Goal: Book appointment/travel/reservation

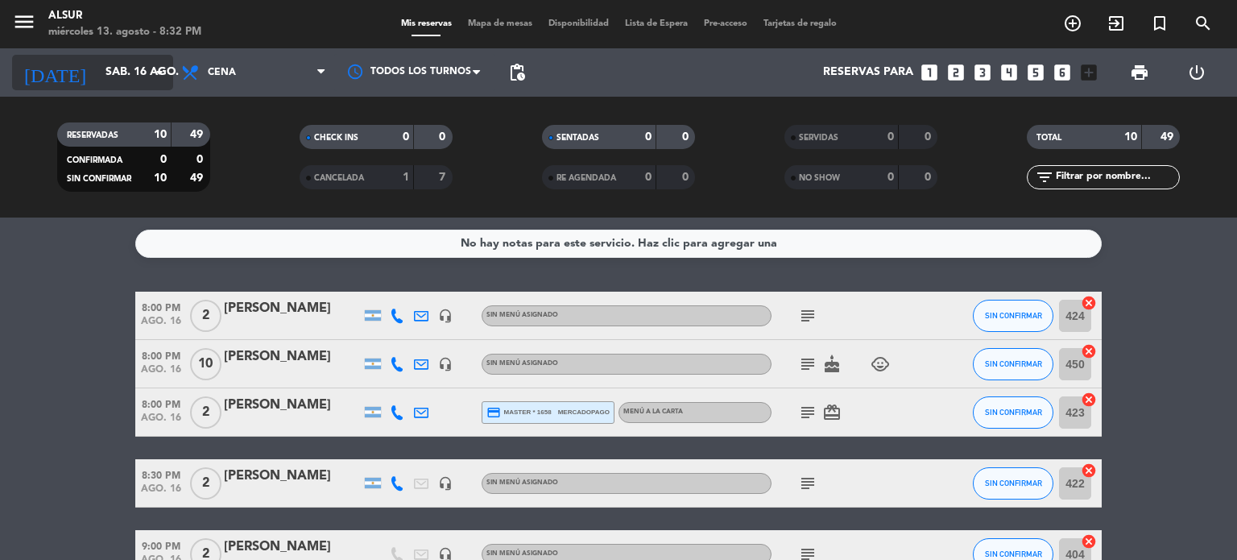
click at [97, 63] on input "sáb. 16 ago." at bounding box center [173, 72] width 153 height 29
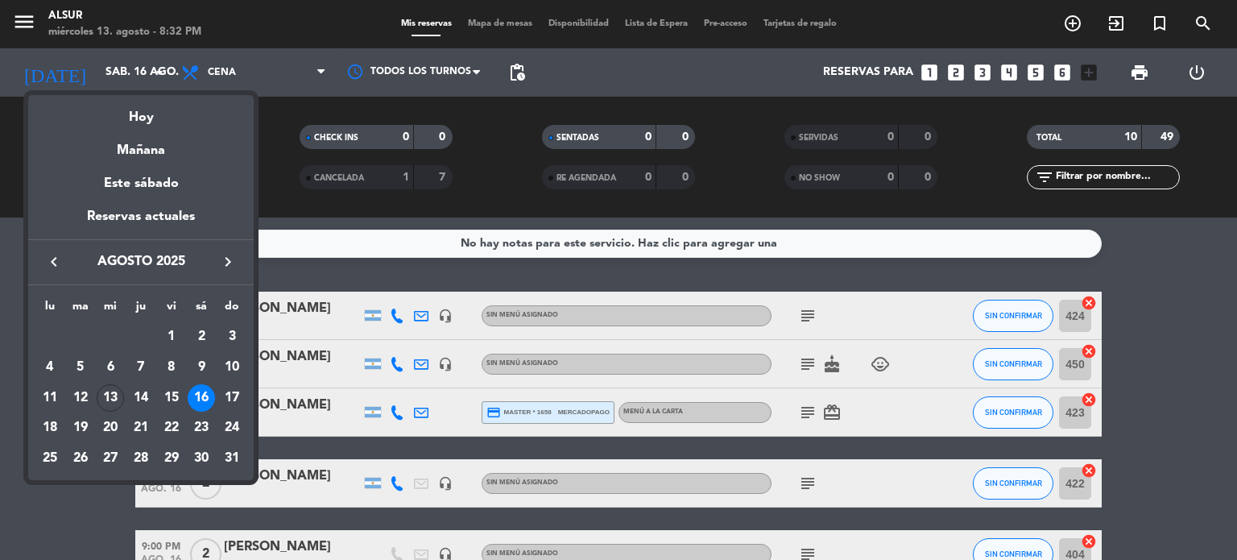
click at [106, 81] on div at bounding box center [618, 280] width 1237 height 560
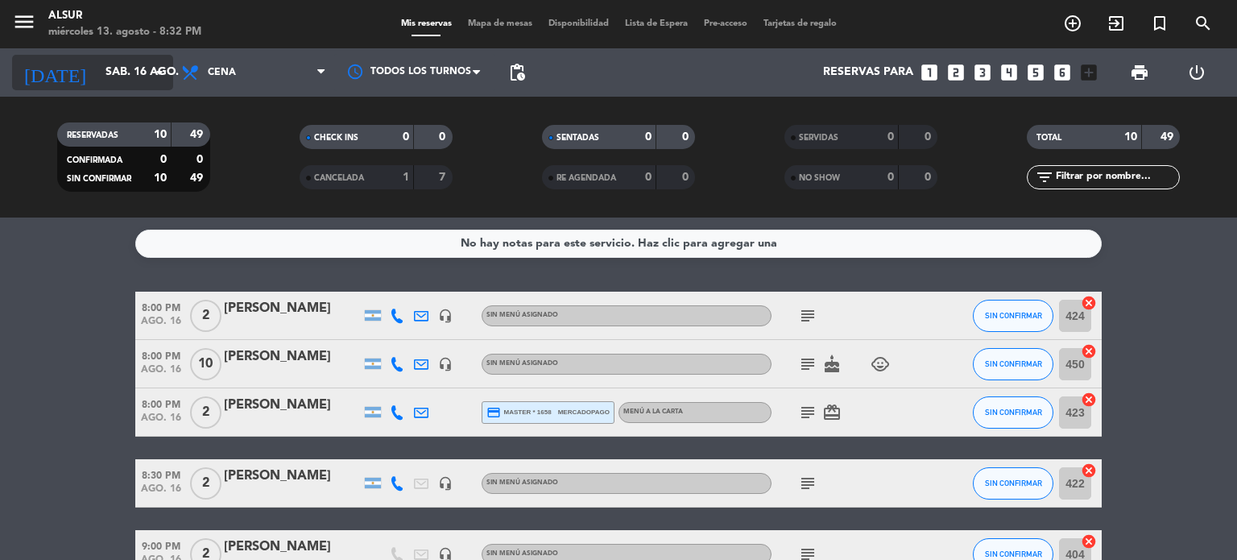
click at [109, 64] on input "sáb. 16 ago." at bounding box center [173, 72] width 153 height 29
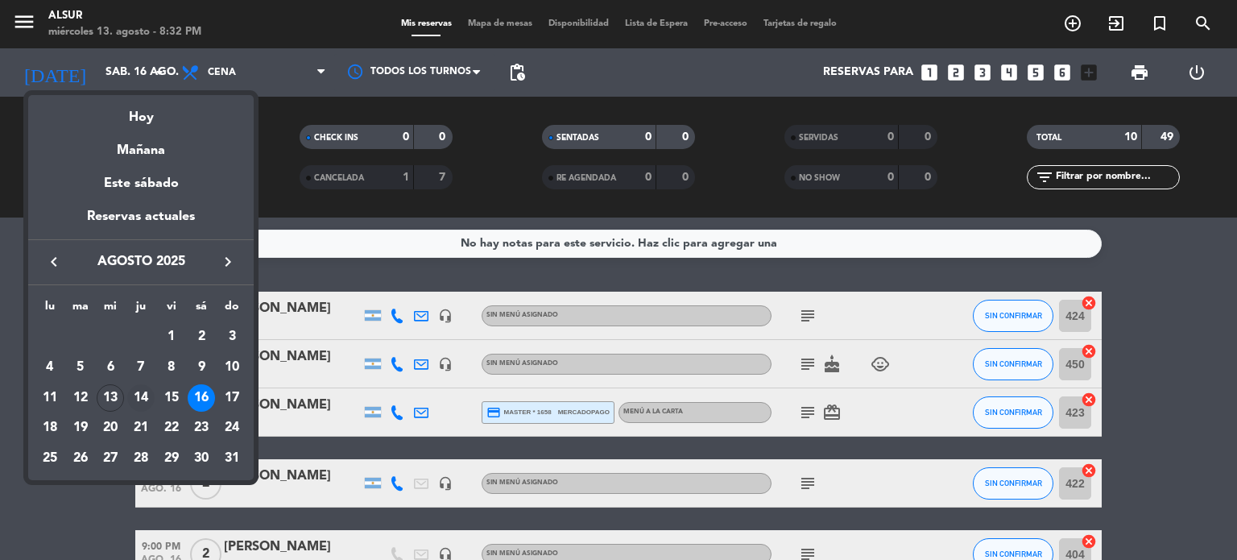
click at [144, 400] on div "14" at bounding box center [140, 397] width 27 height 27
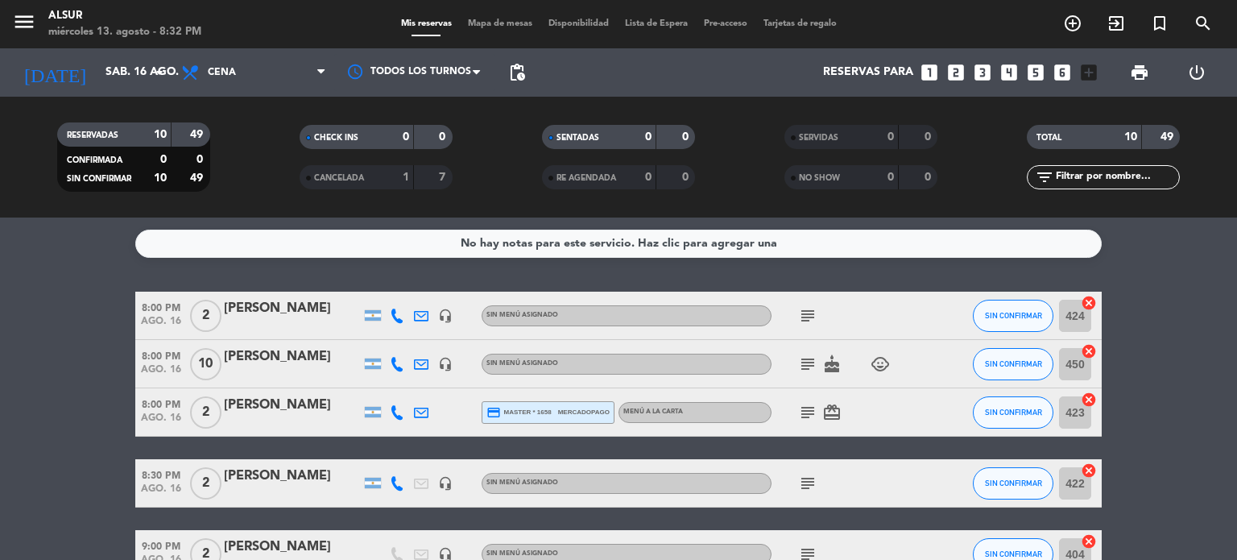
type input "jue. 14 ago."
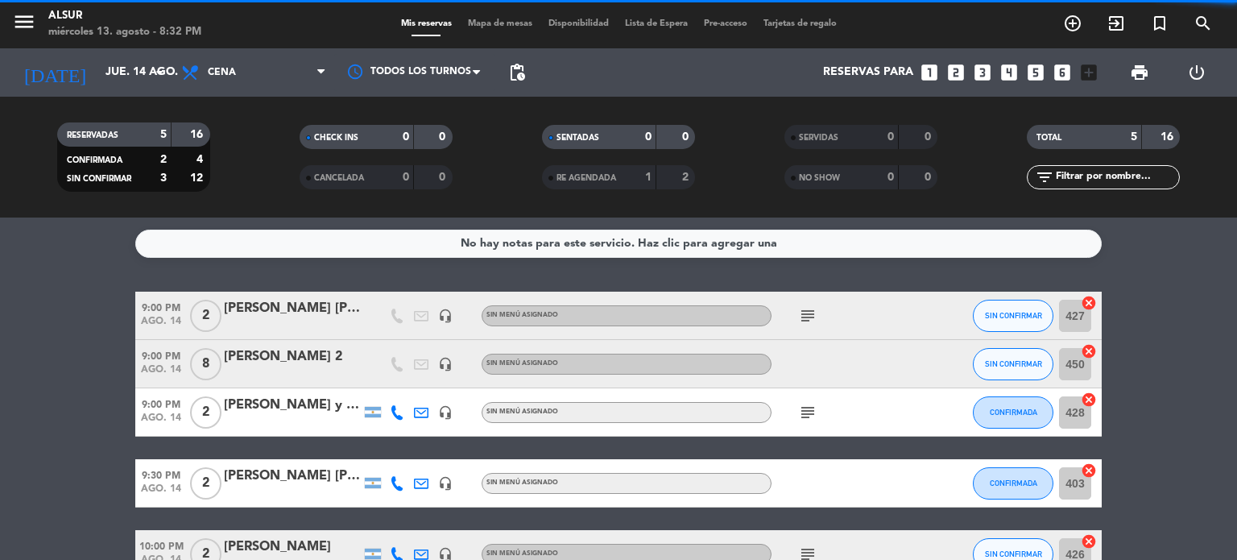
click at [960, 78] on icon "looks_two" at bounding box center [955, 72] width 21 height 21
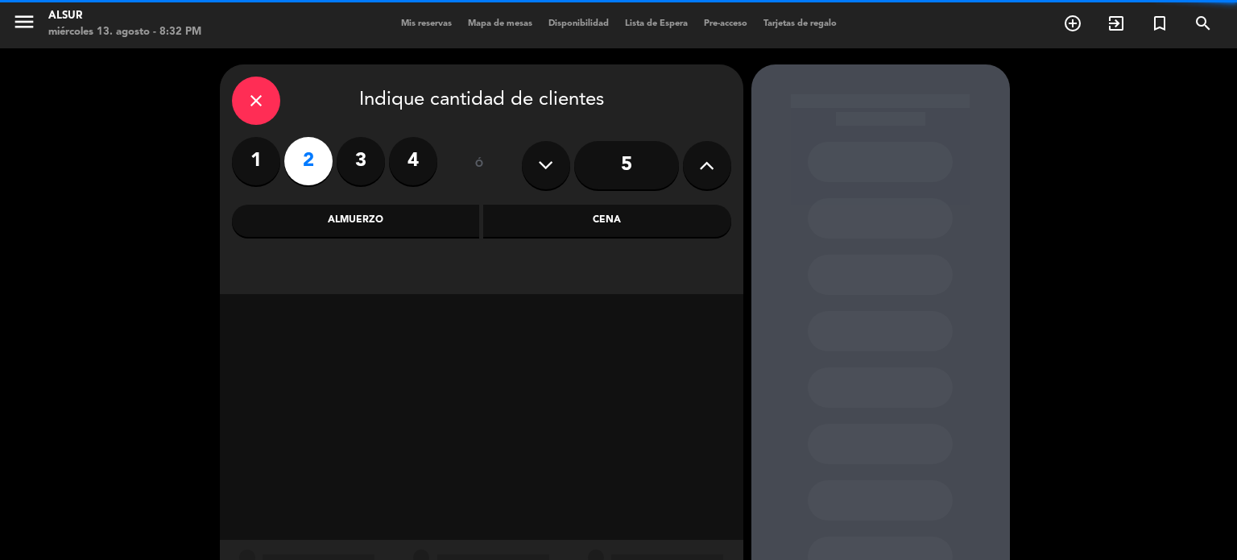
click at [628, 214] on div "Cena" at bounding box center [607, 221] width 248 height 32
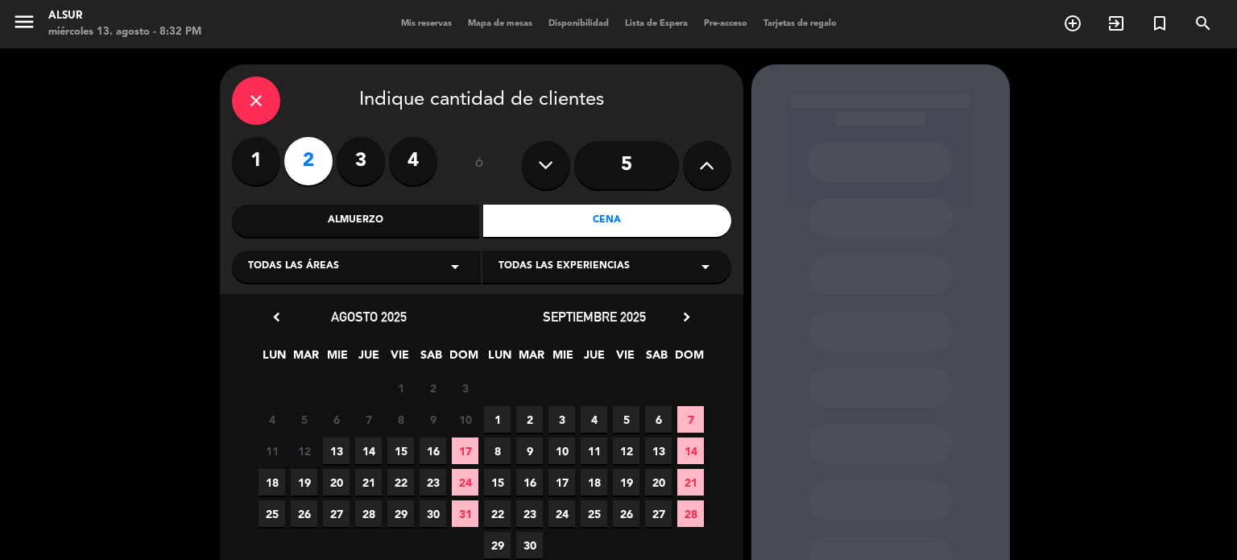
click at [367, 453] on span "14" at bounding box center [368, 450] width 27 height 27
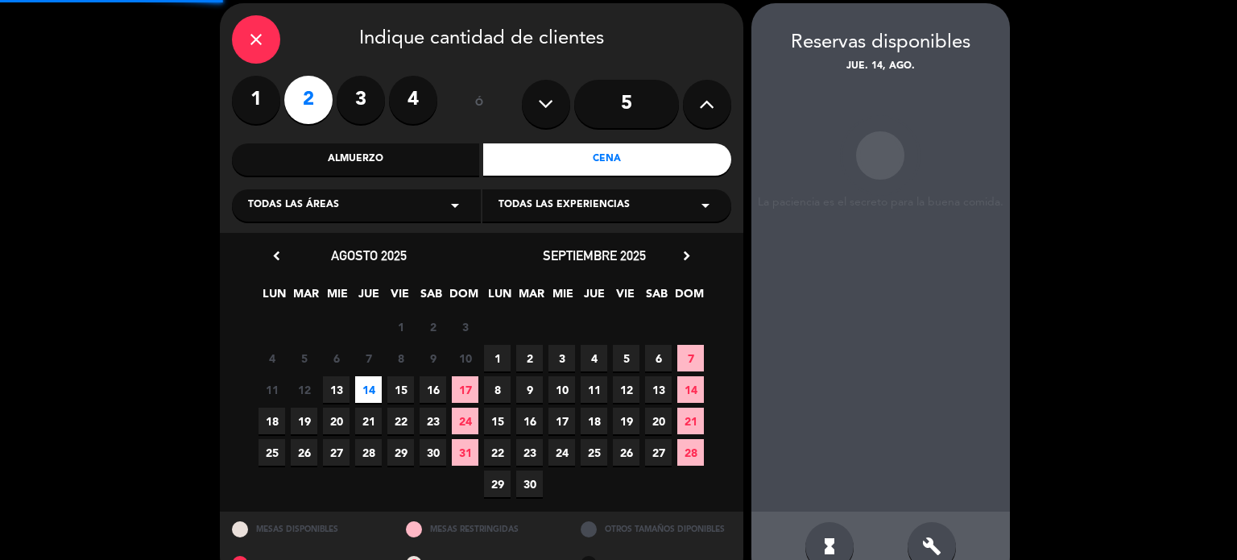
scroll to position [64, 0]
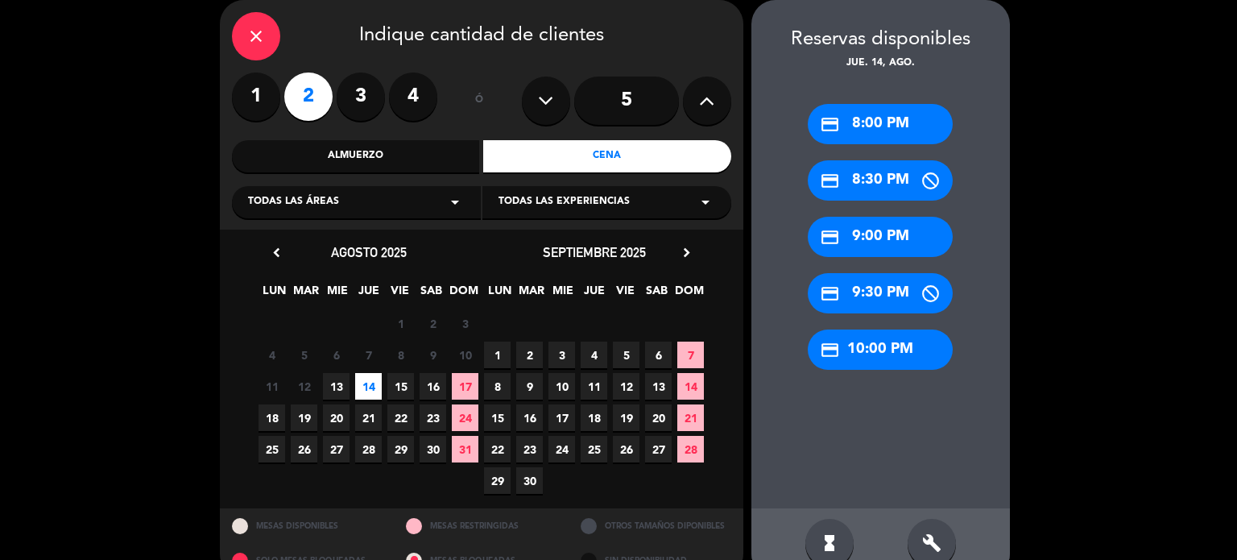
click at [891, 246] on div "credit_card 9:00 PM" at bounding box center [880, 237] width 145 height 40
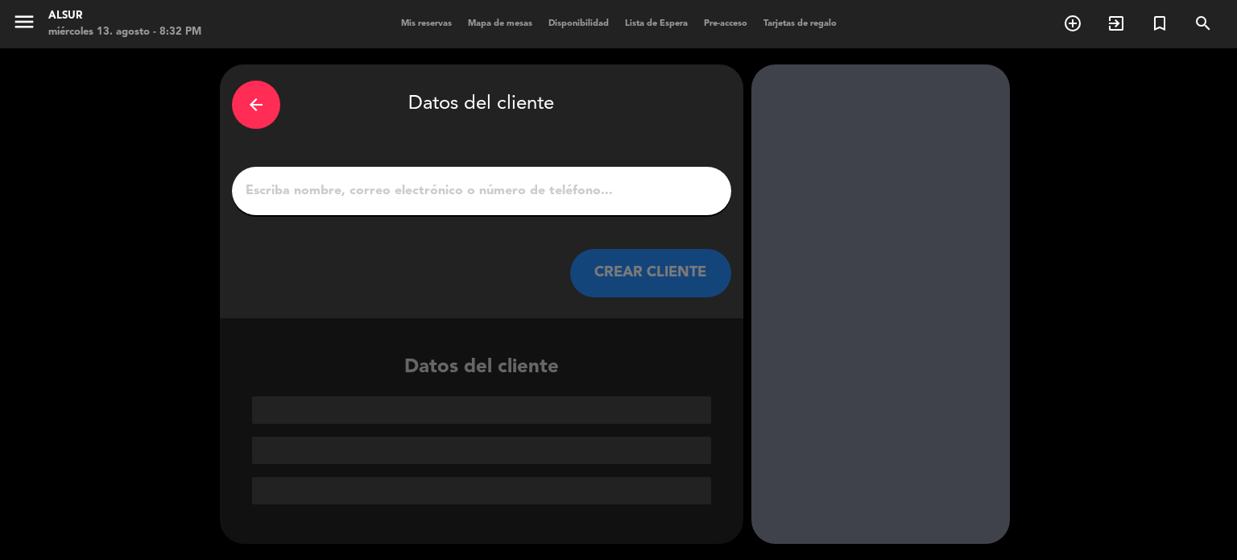
click at [590, 196] on input "1" at bounding box center [481, 191] width 475 height 23
paste input "[PERSON_NAME]"
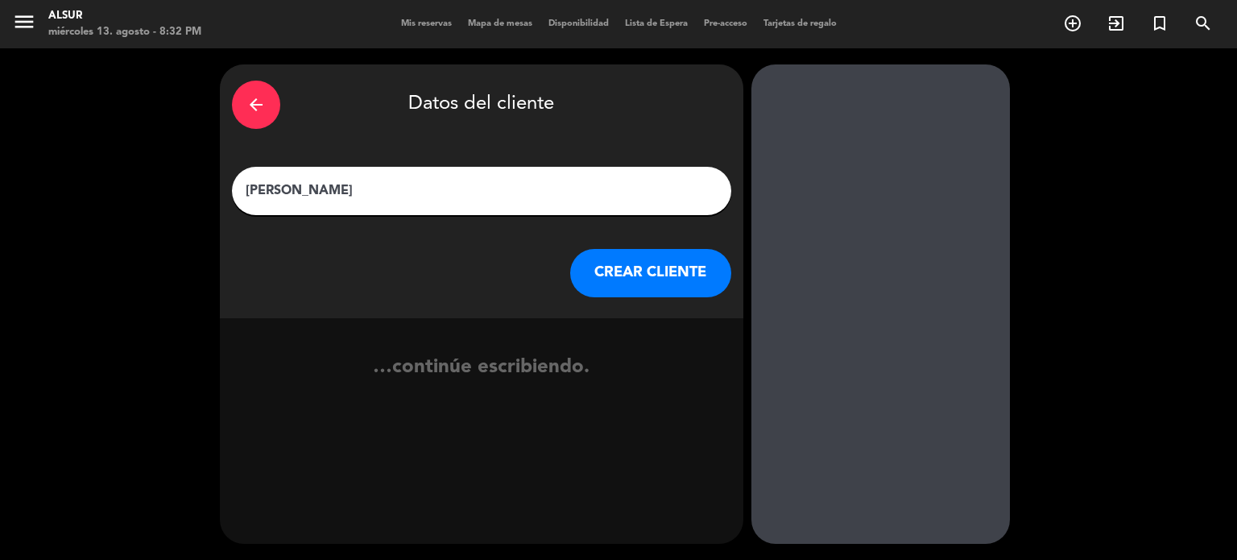
click at [590, 196] on input "[PERSON_NAME]" at bounding box center [481, 191] width 475 height 23
type input "[PERSON_NAME]"
click at [646, 270] on button "CREAR CLIENTE" at bounding box center [650, 273] width 161 height 48
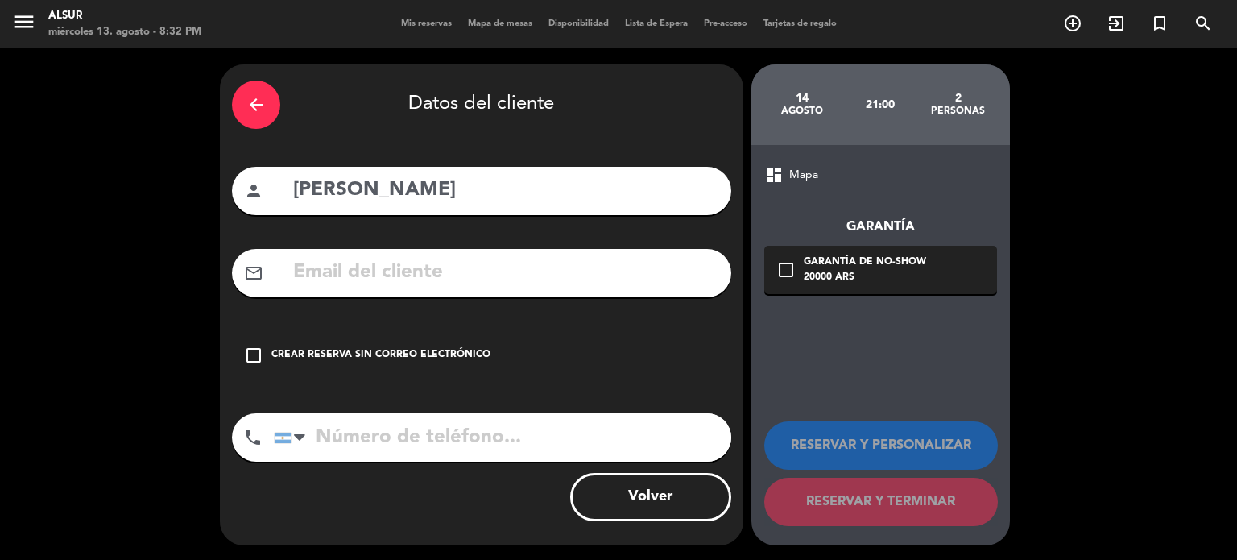
click at [420, 353] on div "Crear reserva sin correo electrónico" at bounding box center [380, 355] width 219 height 16
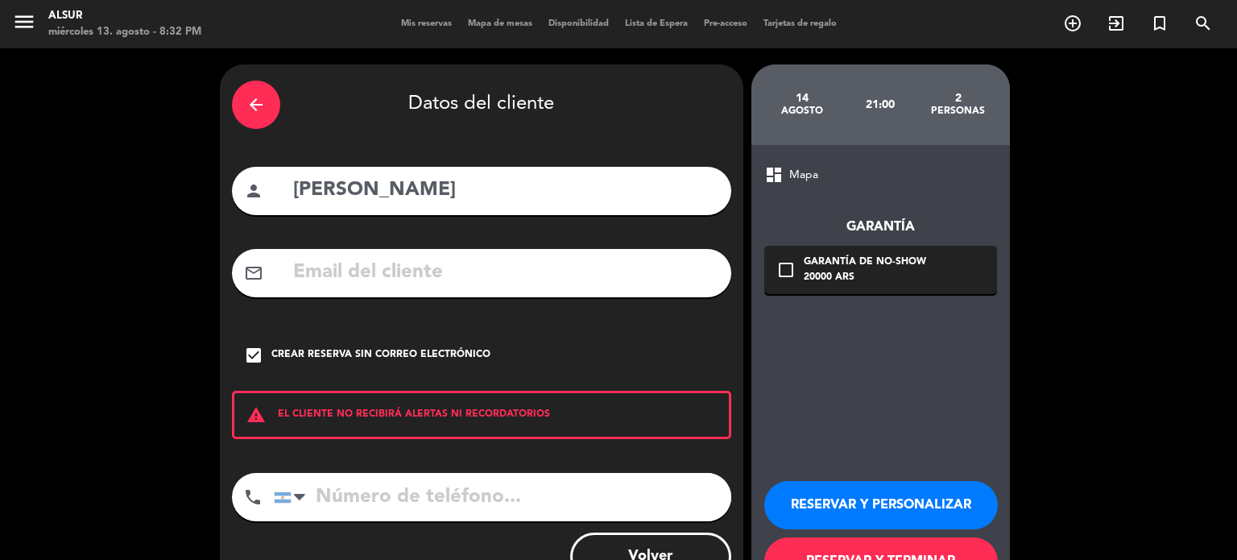
click at [357, 495] on input "tel" at bounding box center [502, 497] width 457 height 48
click at [392, 498] on input "tel" at bounding box center [502, 497] width 457 height 48
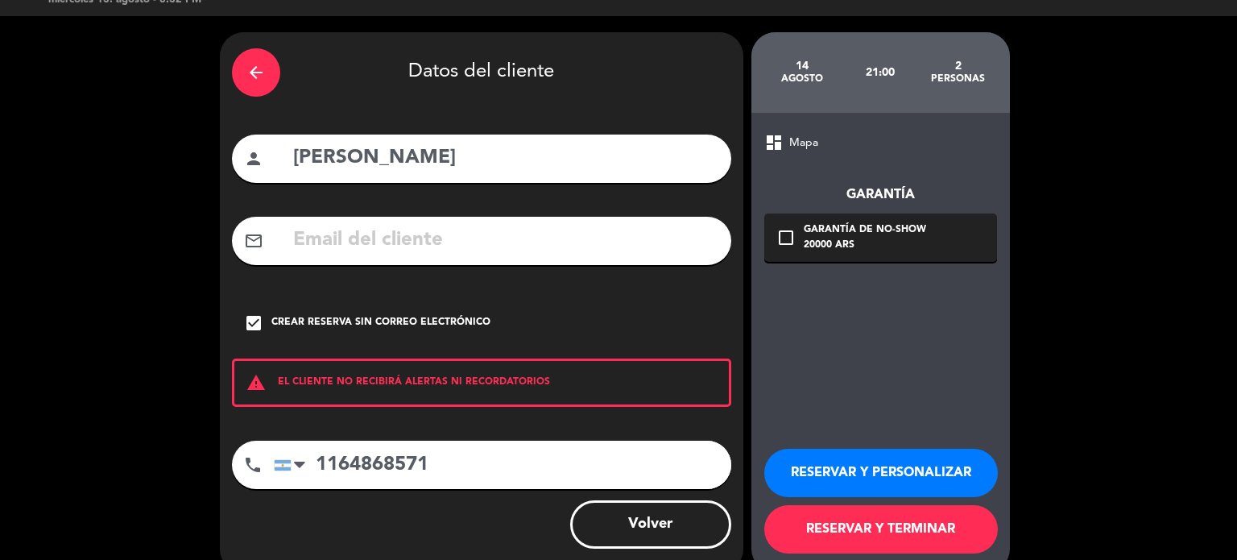
scroll to position [61, 0]
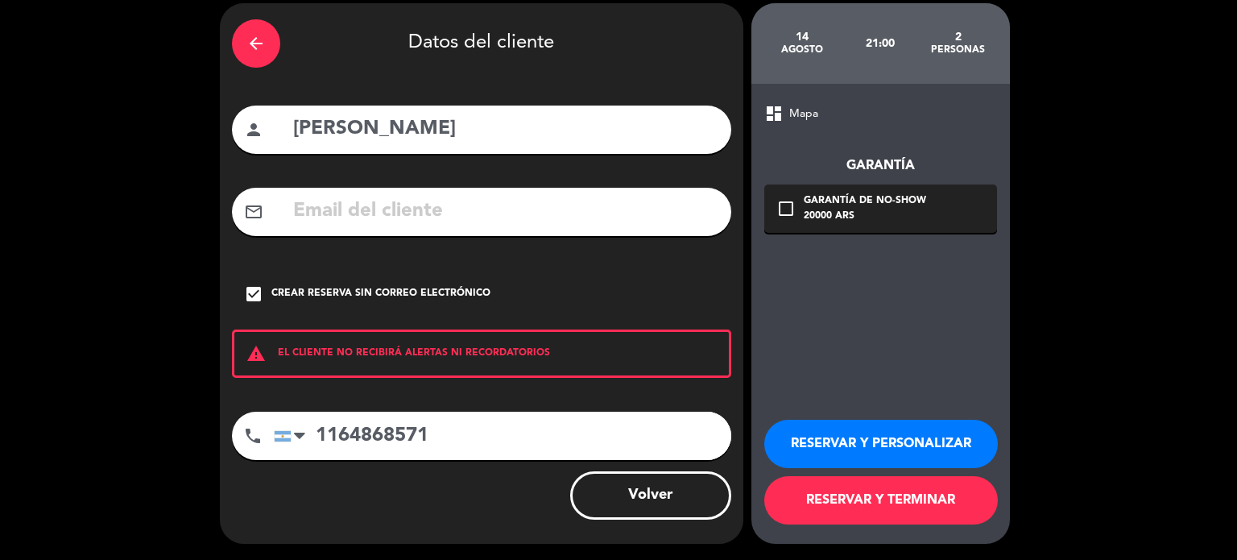
type input "1164868571"
click at [921, 511] on button "RESERVAR Y TERMINAR" at bounding box center [881, 500] width 234 height 48
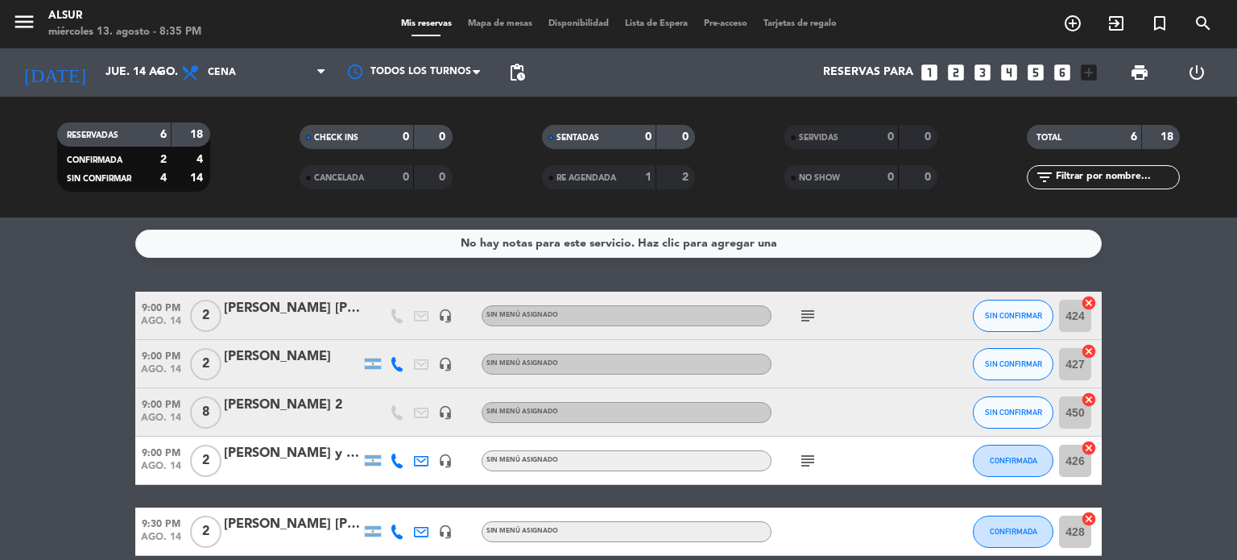
click at [110, 50] on div "[DATE] jue. 14 ago. arrow_drop_down" at bounding box center [92, 72] width 161 height 48
click at [119, 73] on input "jue. 14 ago." at bounding box center [173, 72] width 153 height 29
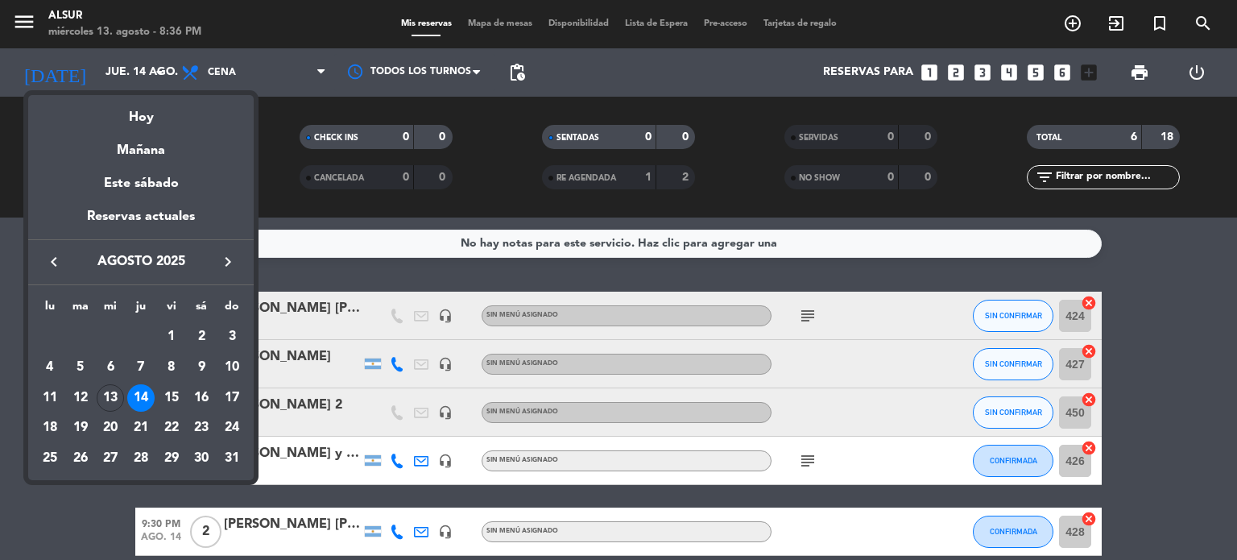
click at [308, 70] on div at bounding box center [618, 280] width 1237 height 560
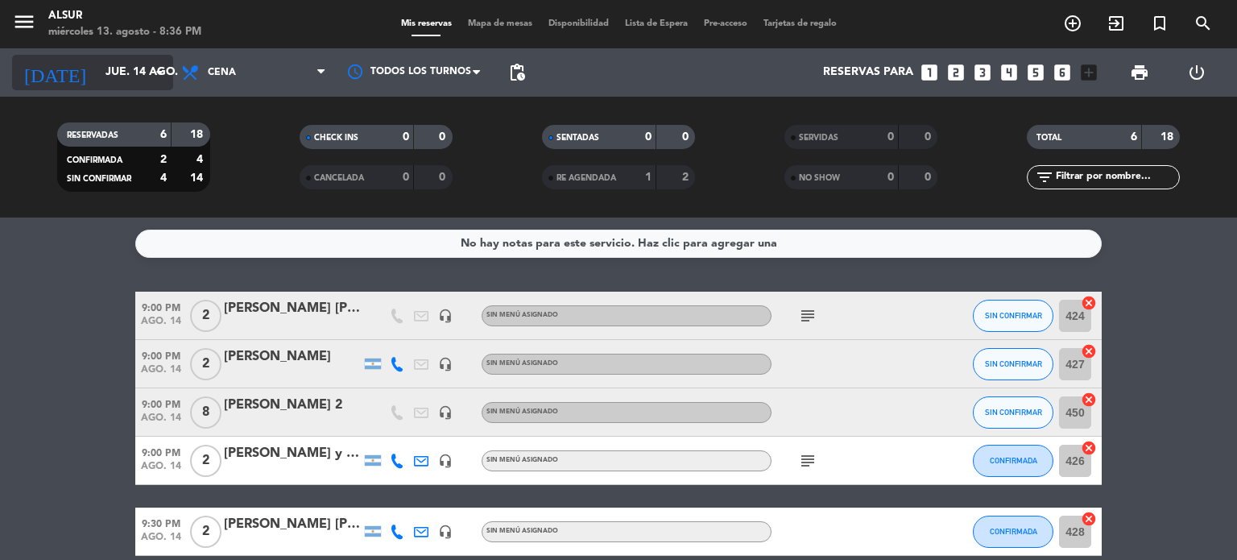
click at [97, 76] on input "jue. 14 ago." at bounding box center [173, 72] width 153 height 29
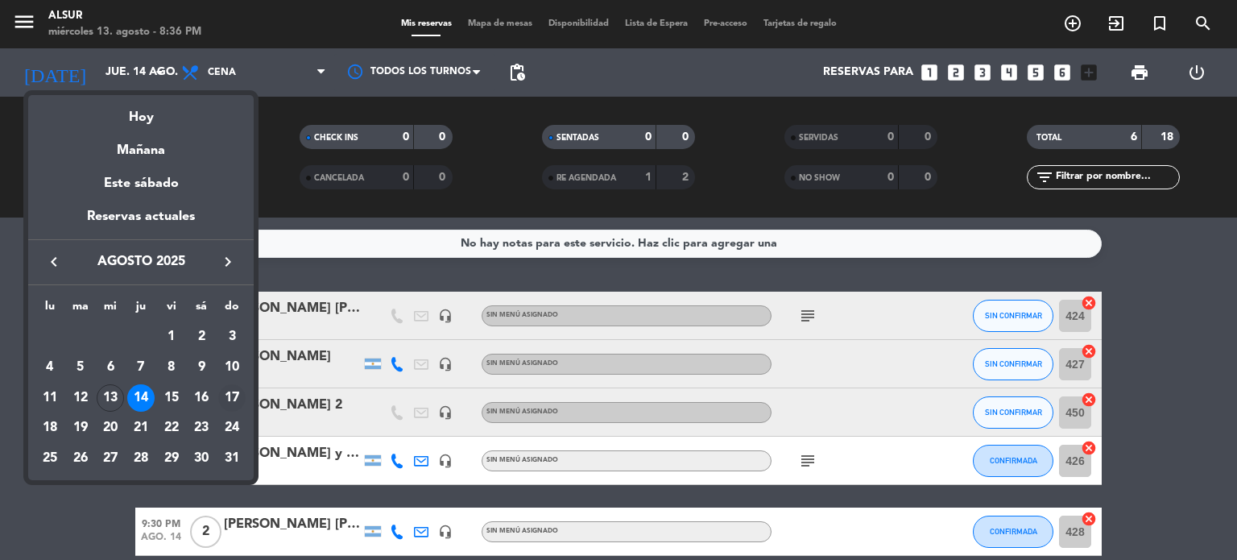
click at [237, 398] on div "17" at bounding box center [231, 397] width 27 height 27
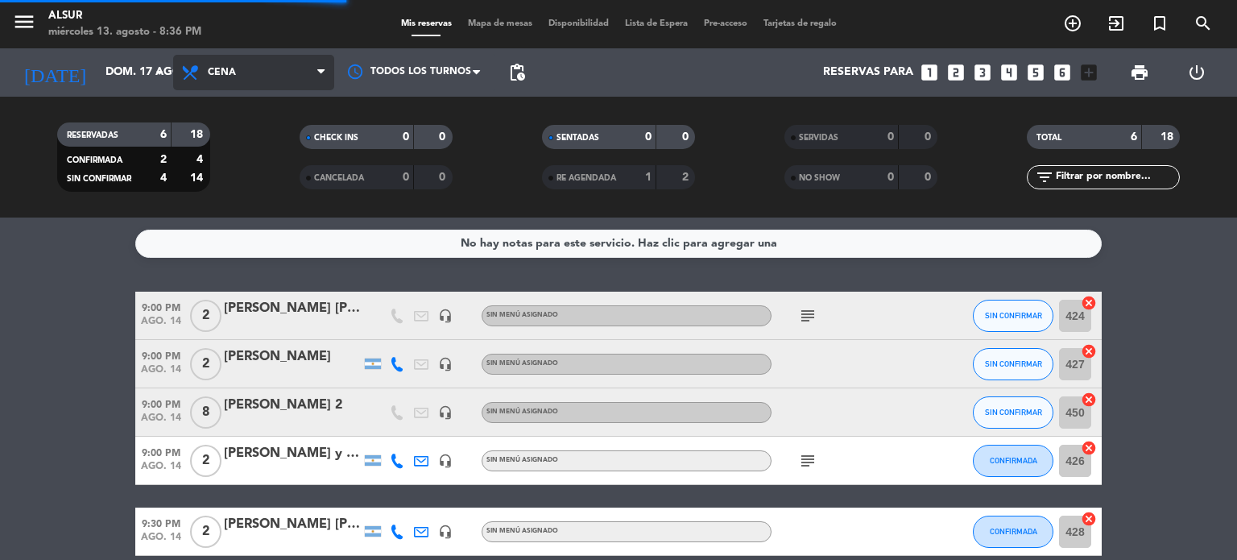
click at [238, 88] on span "Cena" at bounding box center [253, 72] width 161 height 35
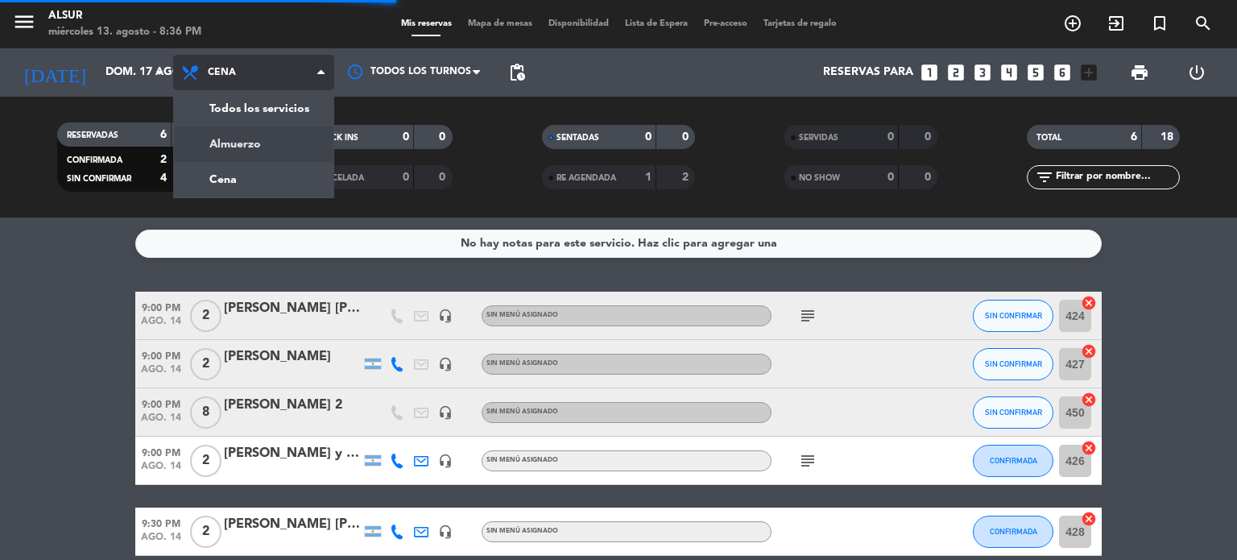
click at [254, 147] on div "menu Alsur miércoles 13. agosto - 8:36 PM Mis reservas Mapa de mesas Disponibil…" at bounding box center [618, 108] width 1237 height 217
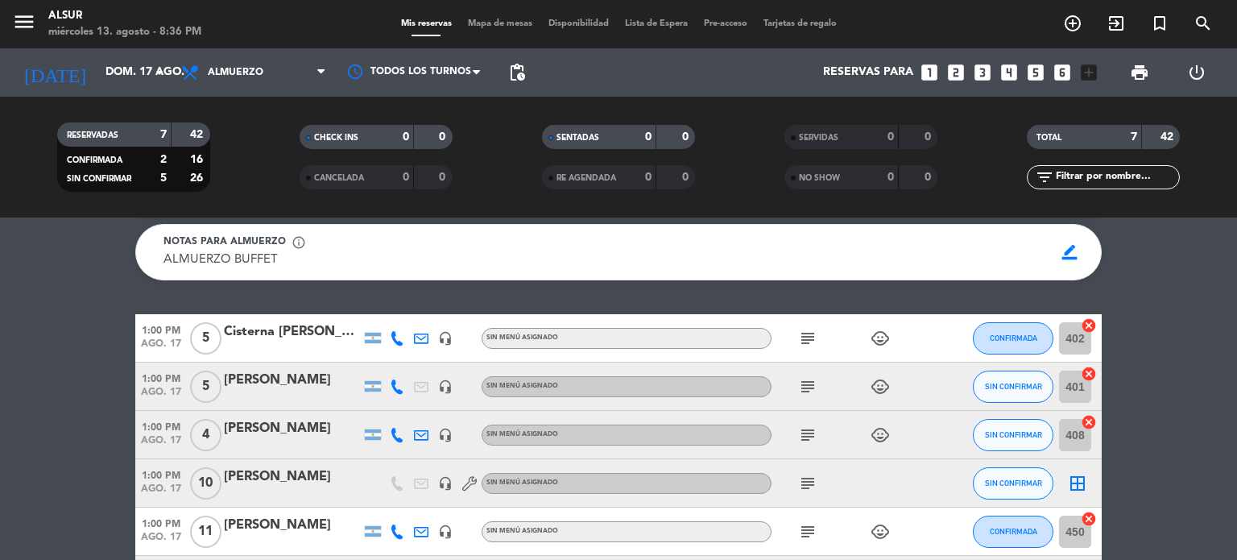
scroll to position [81, 0]
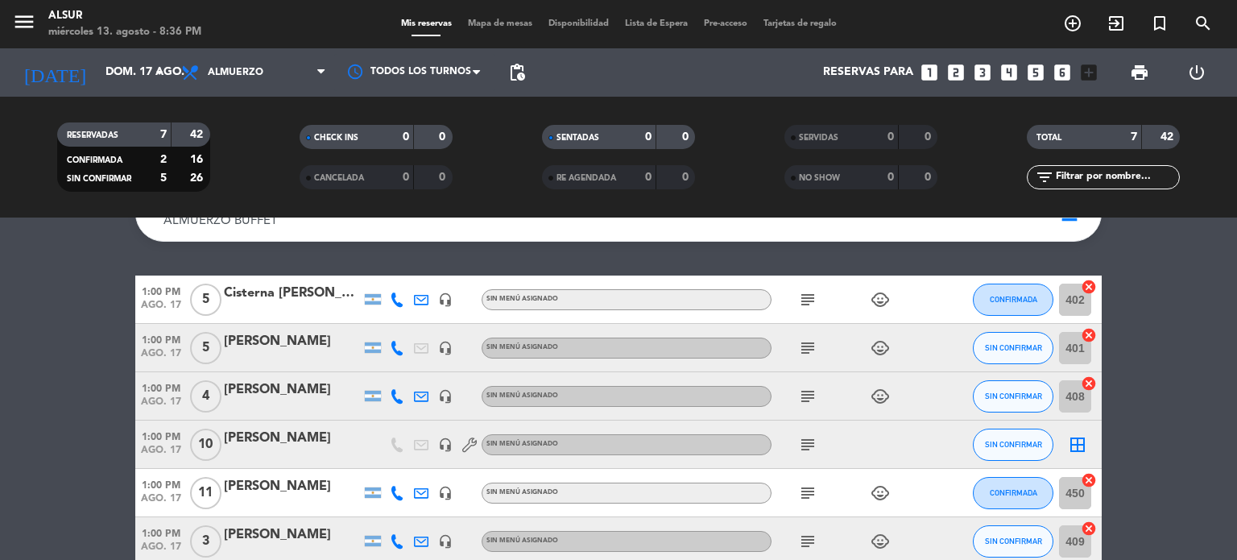
click at [295, 337] on div "[PERSON_NAME]" at bounding box center [292, 341] width 137 height 21
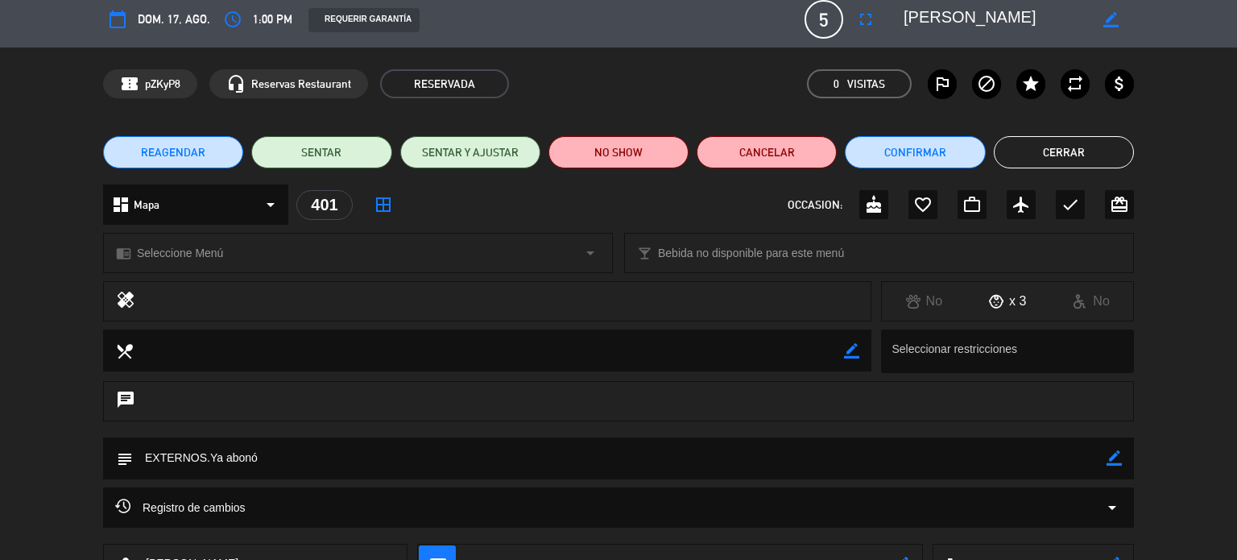
scroll to position [0, 0]
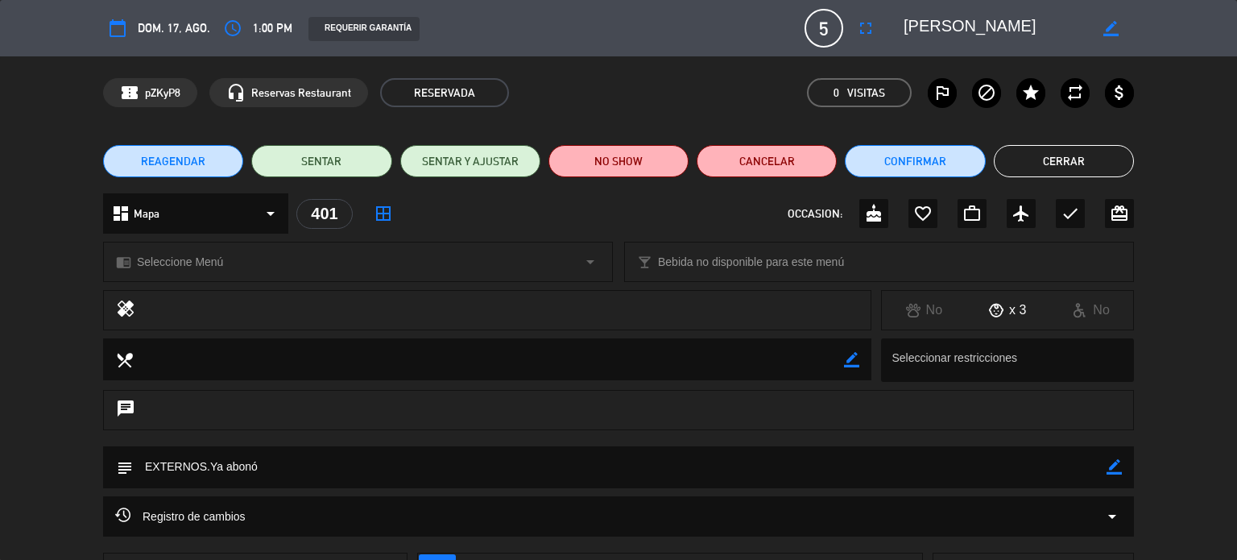
click at [1079, 154] on button "Cerrar" at bounding box center [1064, 161] width 140 height 32
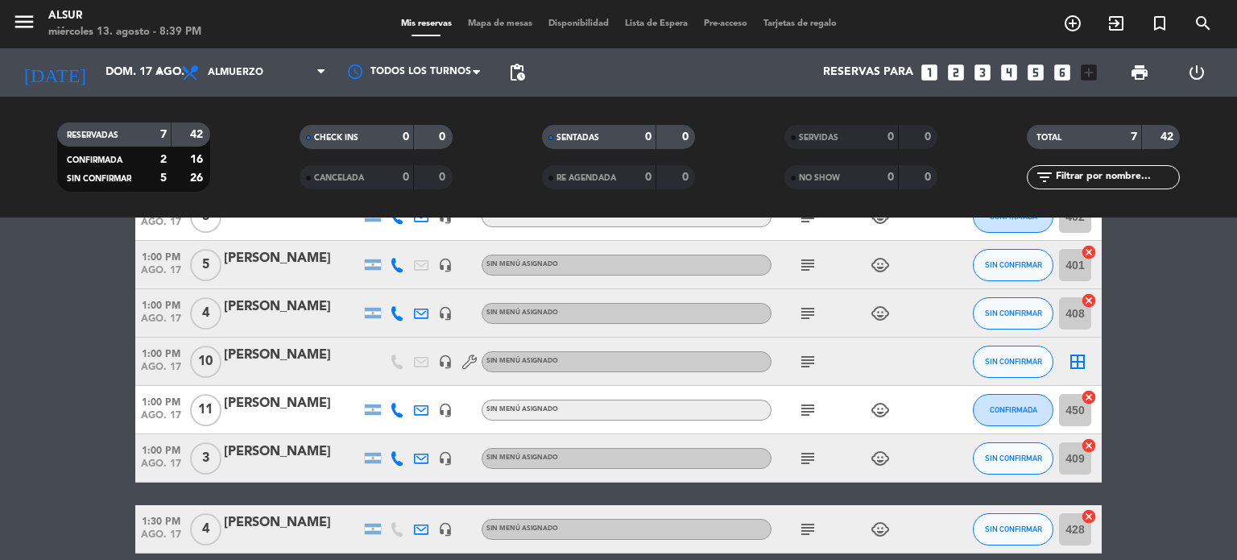
click at [93, 99] on div "RESERVADAS 7 42 CONFIRMADA 2 16 SIN CONFIRMAR 5 26 CHECK INS 0 0 CANCELADA 0 0 …" at bounding box center [618, 157] width 1237 height 121
click at [115, 73] on input "dom. 17 ago." at bounding box center [173, 72] width 153 height 29
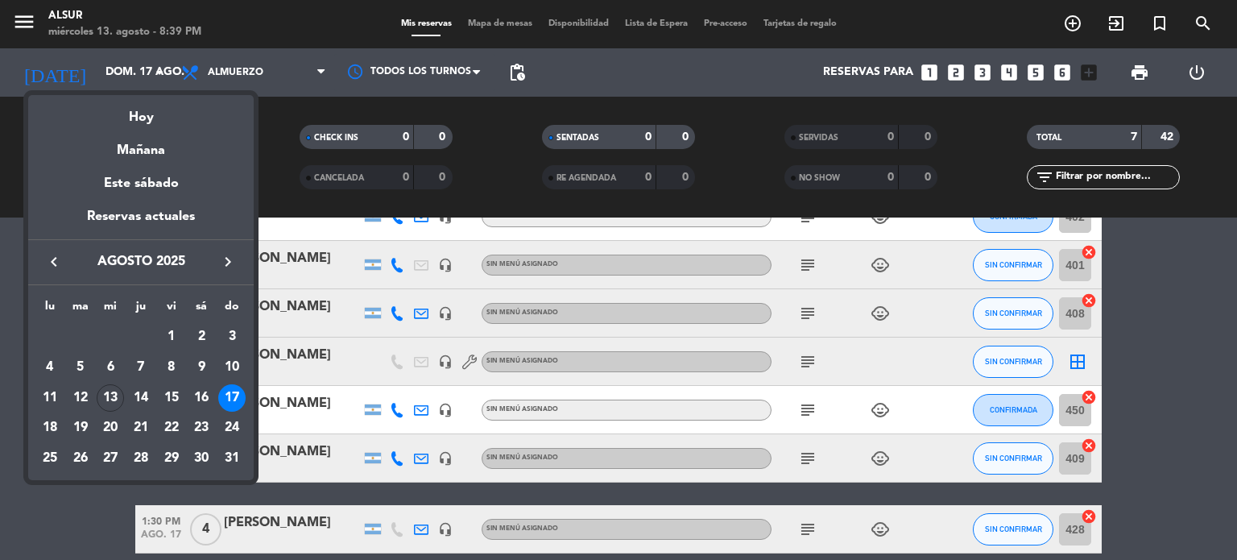
click at [0, 320] on div at bounding box center [618, 280] width 1237 height 560
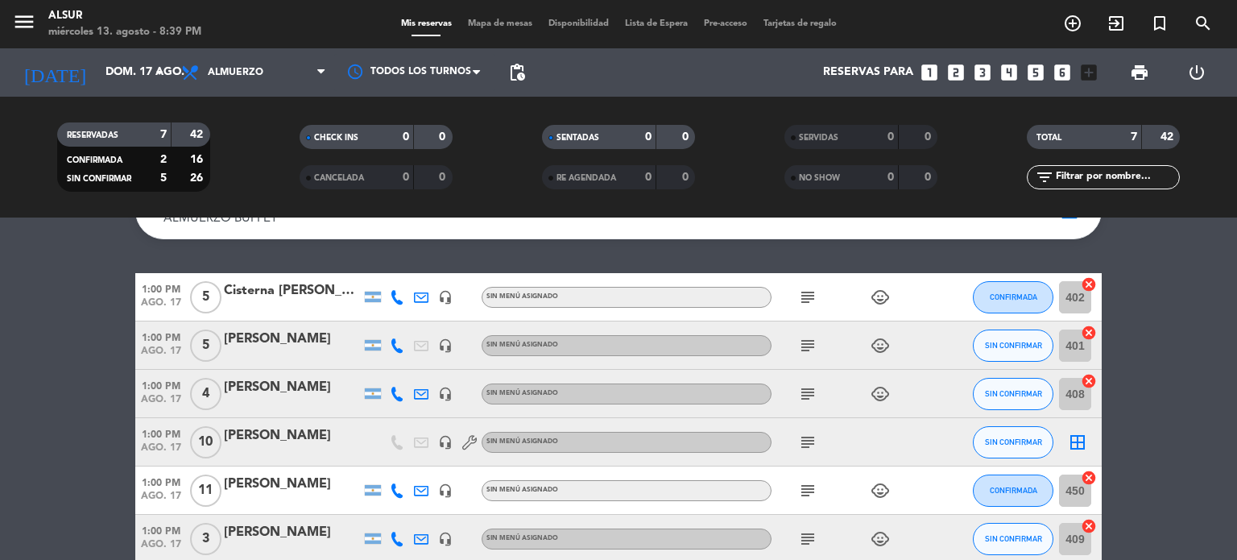
click at [328, 335] on div "[PERSON_NAME]" at bounding box center [292, 339] width 137 height 21
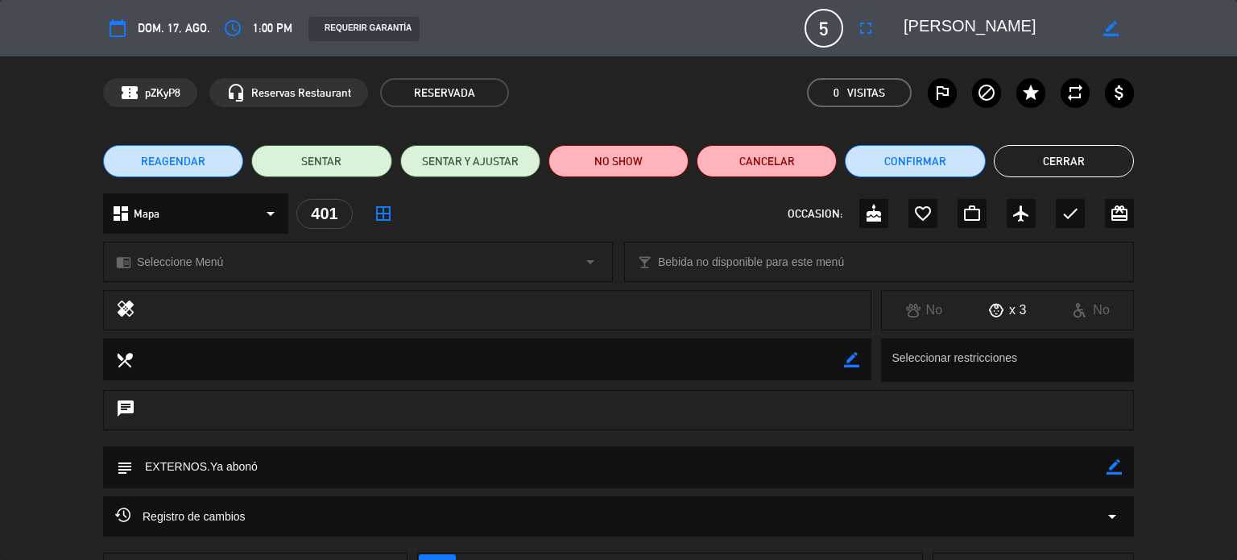
click at [1079, 162] on button "Cerrar" at bounding box center [1064, 161] width 140 height 32
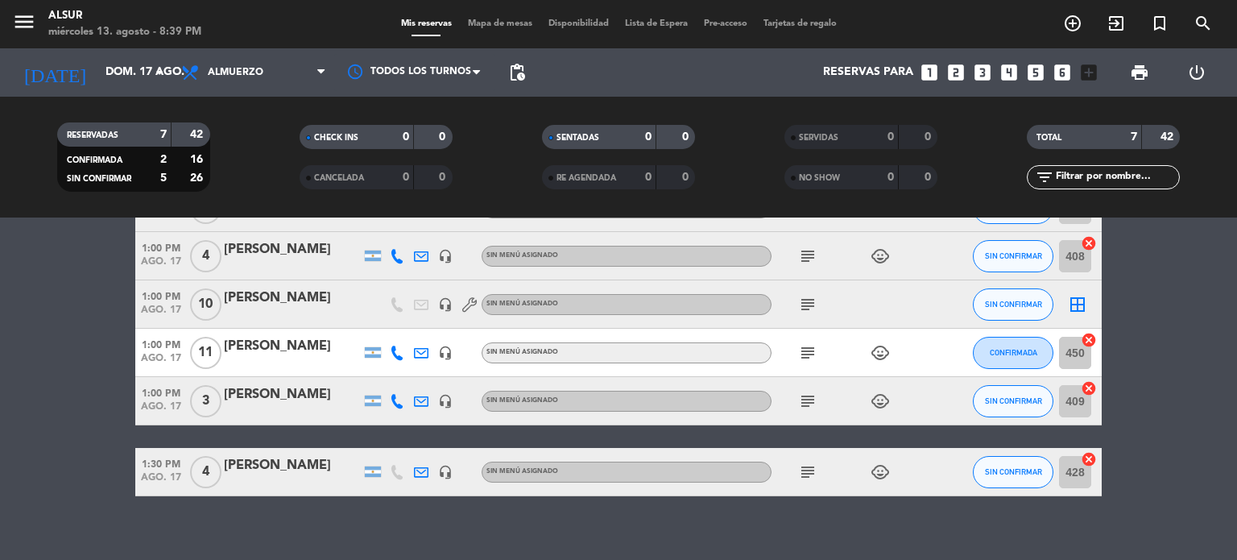
scroll to position [237, 0]
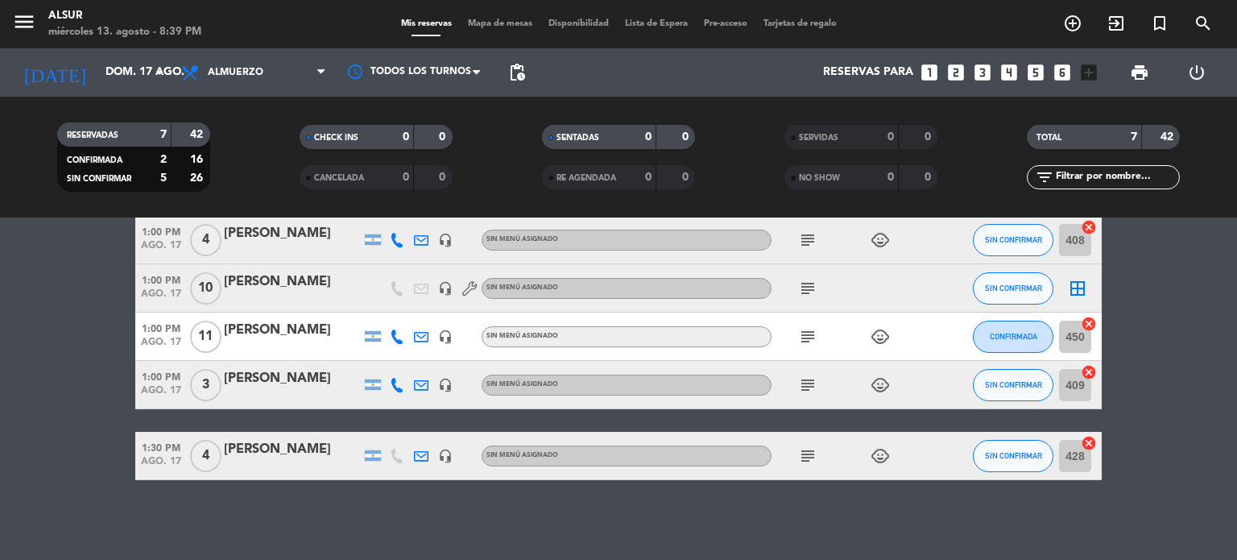
click at [808, 455] on icon "subject" at bounding box center [807, 455] width 19 height 19
click at [808, 388] on icon "subject" at bounding box center [807, 384] width 19 height 19
click at [808, 337] on icon "subject" at bounding box center [807, 336] width 19 height 19
click at [280, 444] on div "[PERSON_NAME]" at bounding box center [292, 449] width 137 height 21
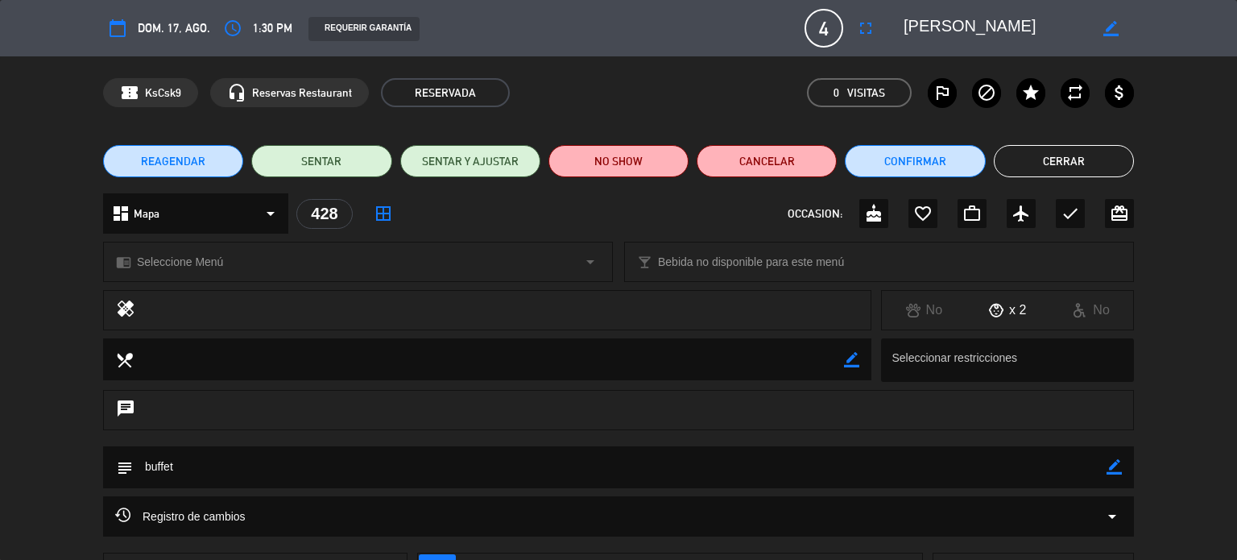
click at [1059, 181] on div "REAGENDAR SENTAR SENTAR Y AJUSTAR NO SHOW Cancelar Confirmar Cerrar" at bounding box center [618, 161] width 1237 height 64
click at [1089, 147] on button "Cerrar" at bounding box center [1064, 161] width 140 height 32
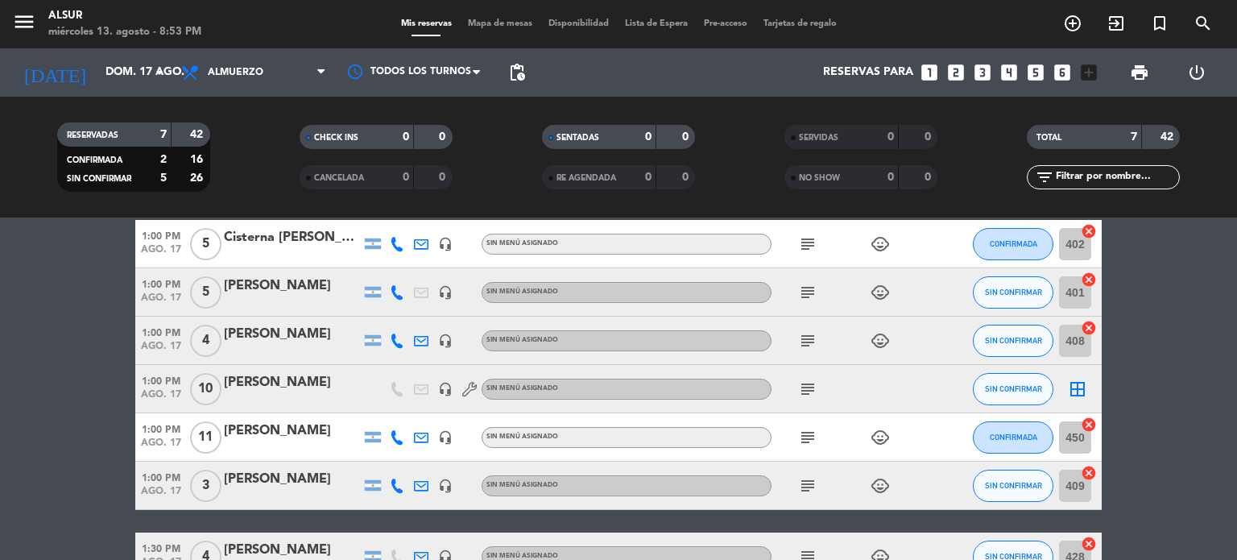
scroll to position [0, 0]
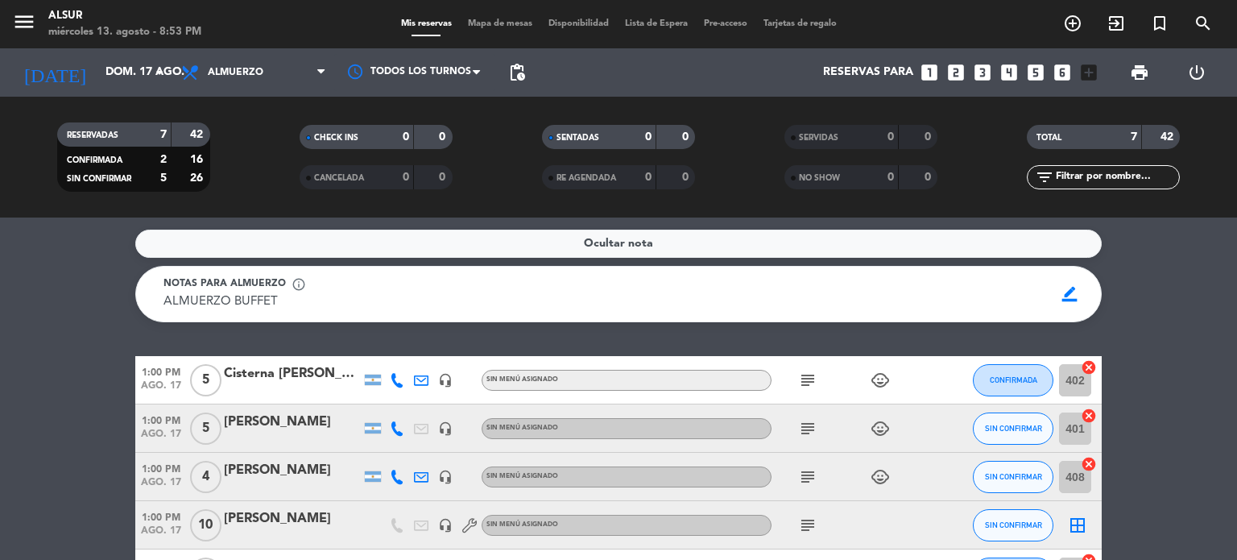
click at [812, 376] on icon "subject" at bounding box center [807, 379] width 19 height 19
click at [245, 377] on div "Cisterna [PERSON_NAME]" at bounding box center [292, 373] width 137 height 21
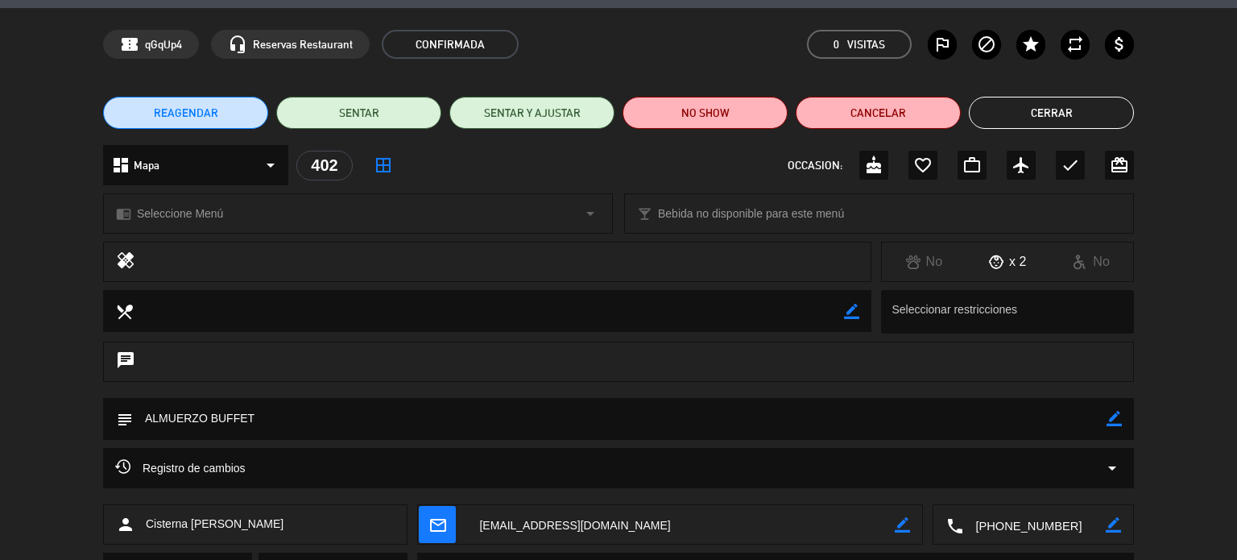
scroll to position [130, 0]
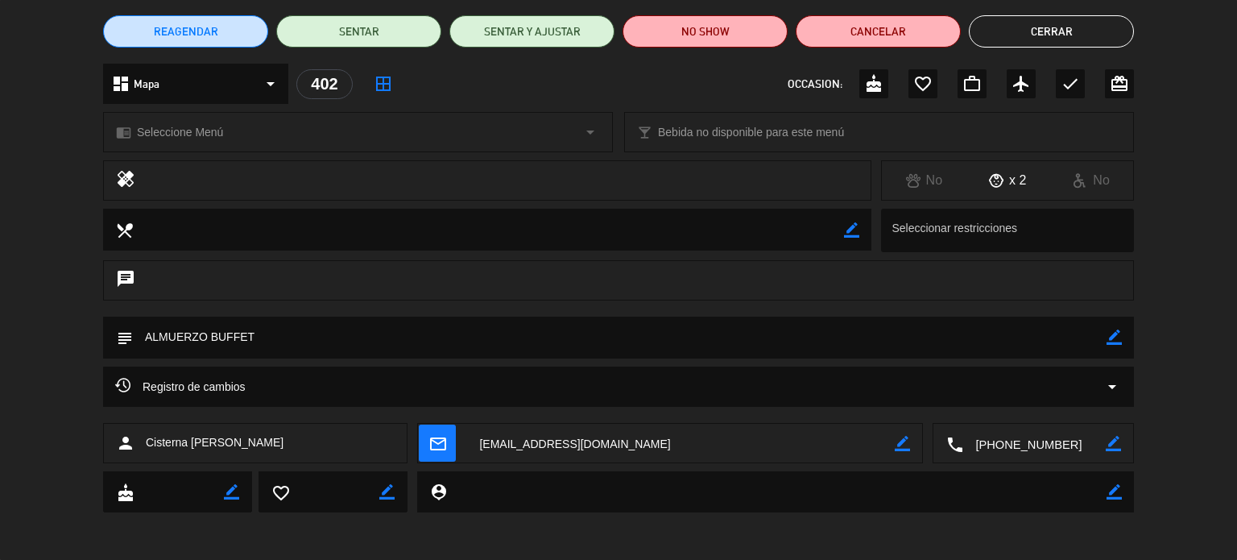
click at [1069, 444] on textarea at bounding box center [1034, 444] width 143 height 40
click at [1019, 409] on span "Click para copiar" at bounding box center [1014, 403] width 85 height 17
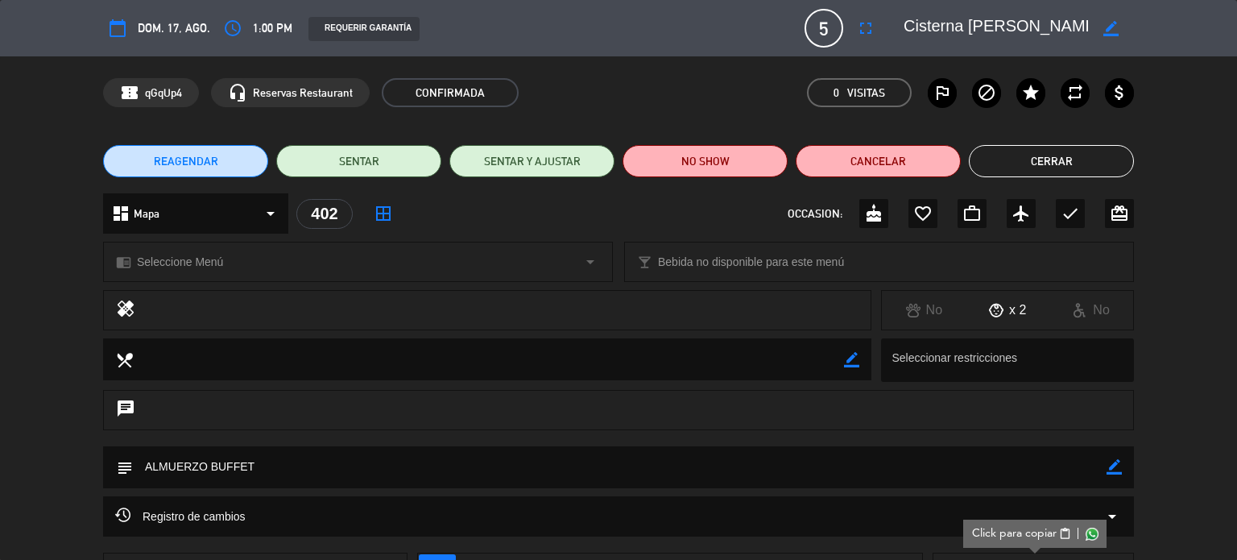
scroll to position [0, 0]
click at [1035, 157] on button "Cerrar" at bounding box center [1051, 161] width 165 height 32
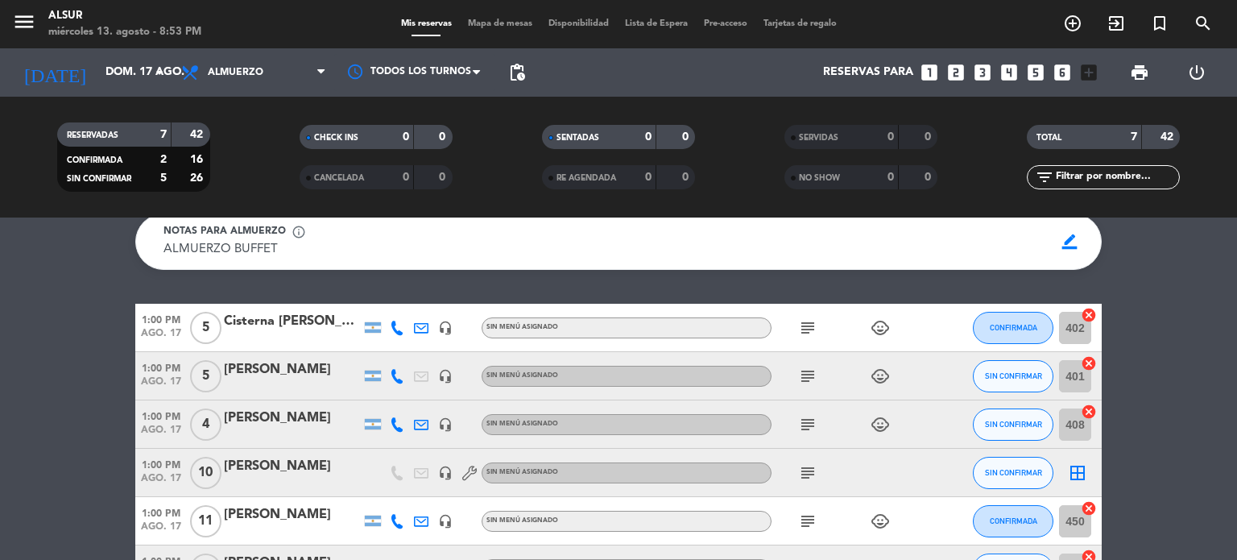
scroll to position [81, 0]
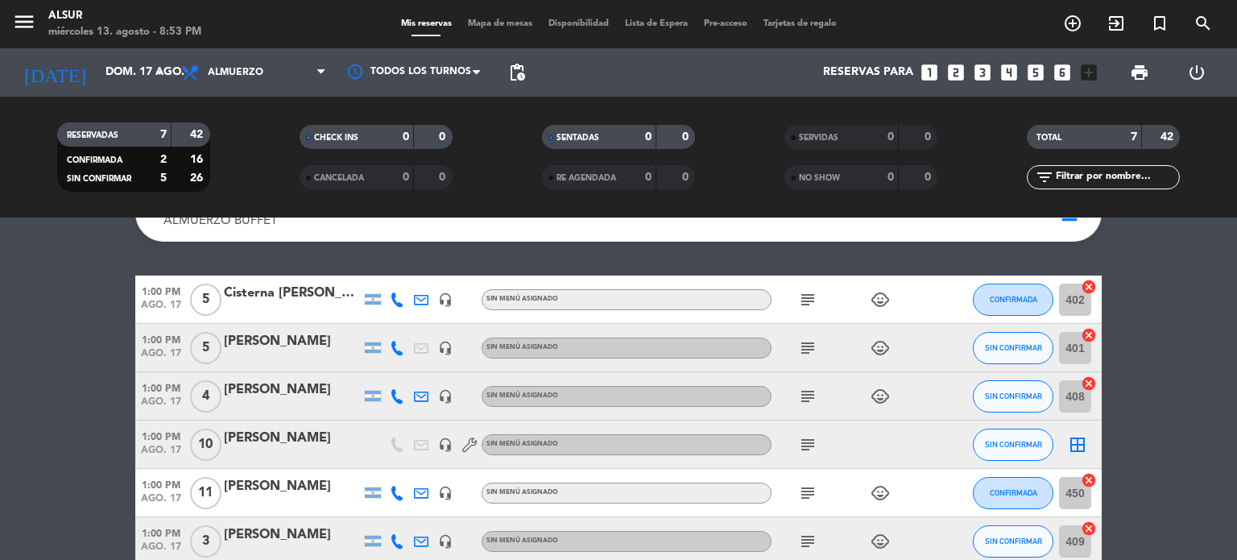
click at [811, 343] on icon "subject" at bounding box center [807, 347] width 19 height 19
click at [796, 399] on span "subject" at bounding box center [808, 396] width 24 height 19
click at [798, 399] on icon "subject" at bounding box center [807, 396] width 19 height 19
click at [277, 389] on div "[PERSON_NAME]" at bounding box center [292, 389] width 137 height 21
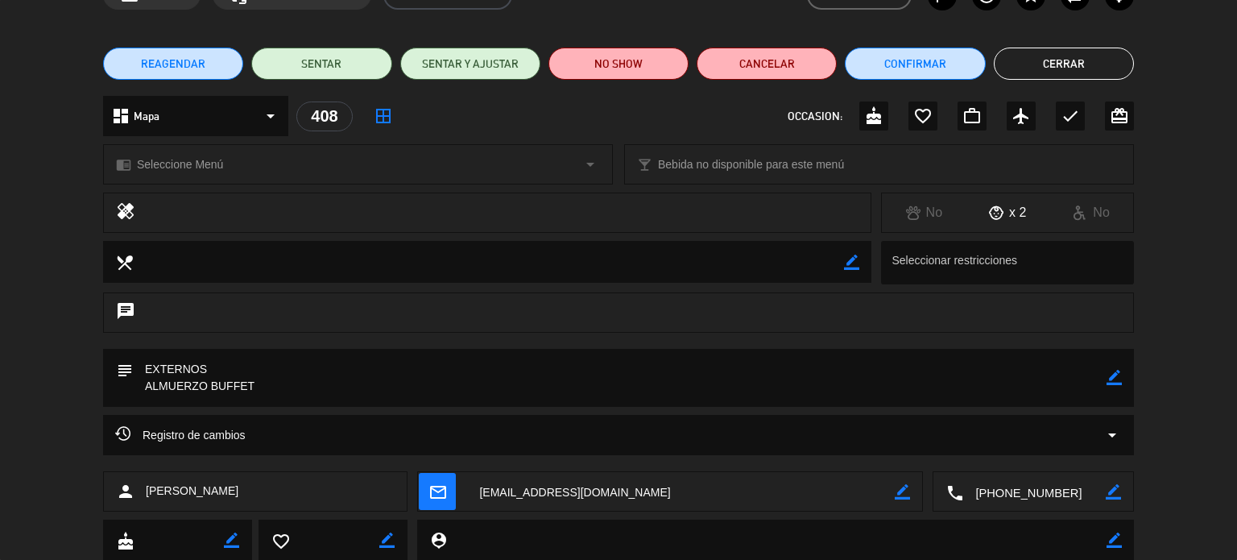
scroll to position [146, 0]
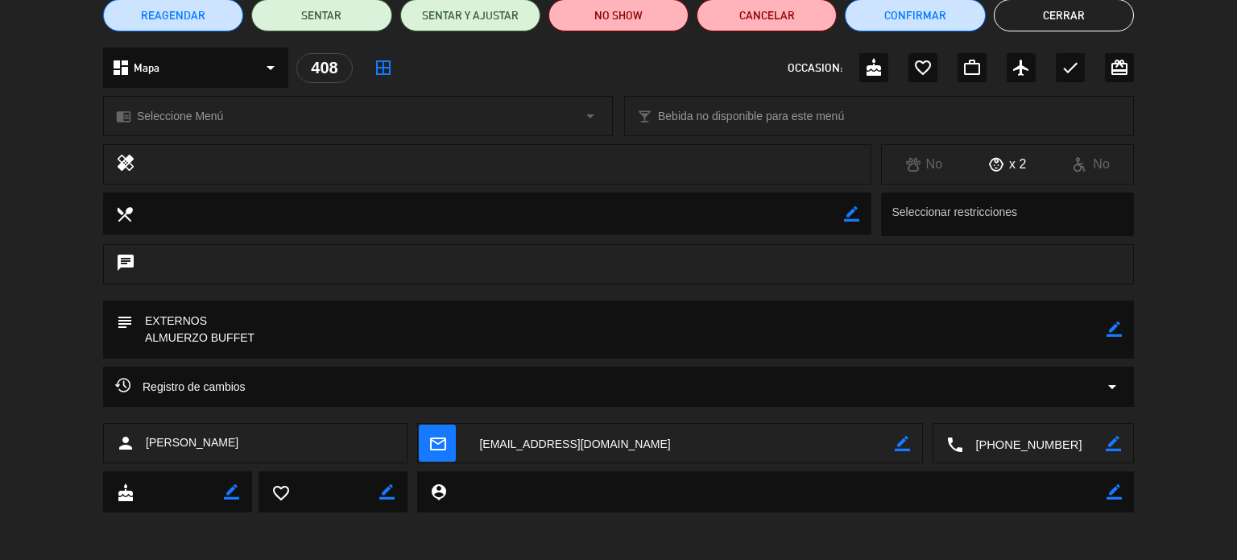
click at [1011, 435] on textarea at bounding box center [1034, 444] width 143 height 40
copy div
click at [1010, 401] on span "Click para copiar" at bounding box center [1014, 403] width 85 height 17
click at [1079, 12] on button "Cerrar" at bounding box center [1064, 15] width 140 height 32
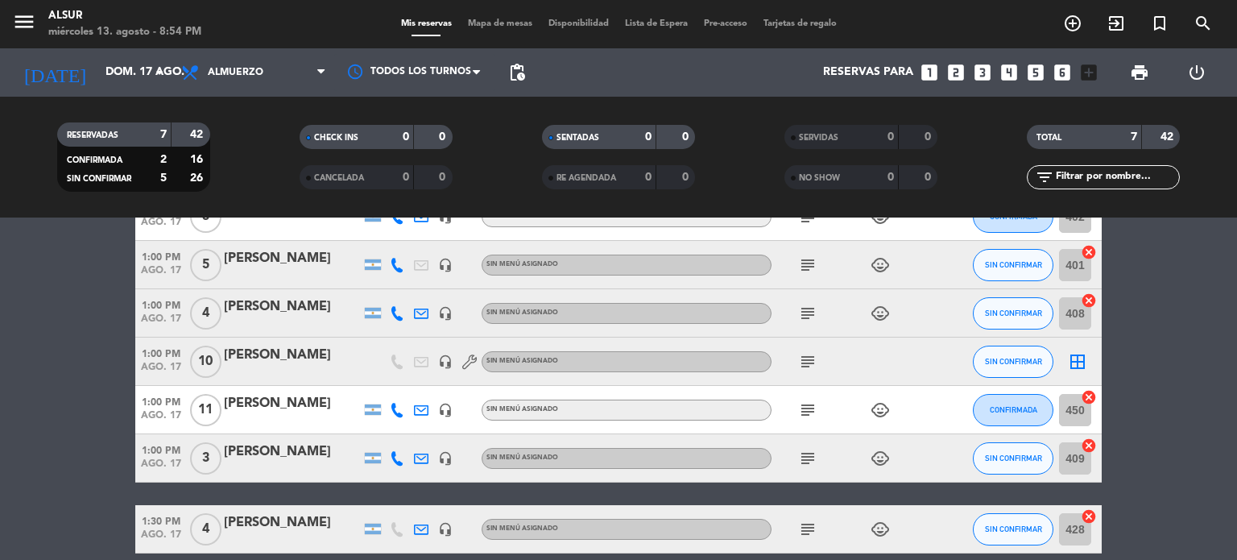
click at [812, 403] on icon "subject" at bounding box center [807, 409] width 19 height 19
click at [264, 403] on div "[PERSON_NAME]" at bounding box center [292, 403] width 137 height 21
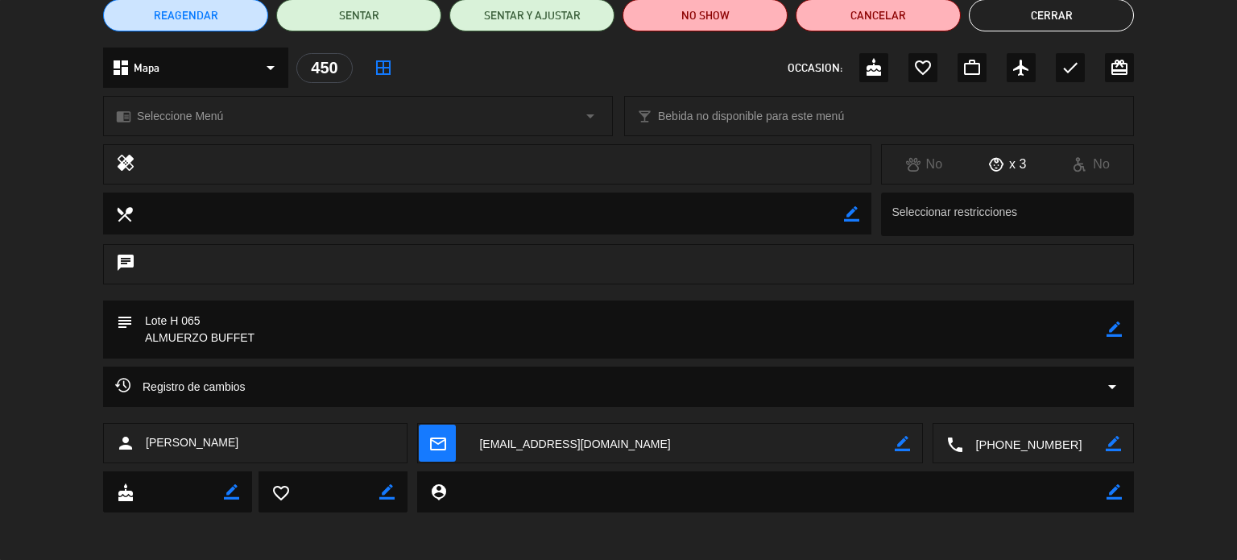
click at [1028, 445] on textarea at bounding box center [1034, 444] width 143 height 40
click at [1021, 405] on span "Click para copiar" at bounding box center [1014, 403] width 85 height 17
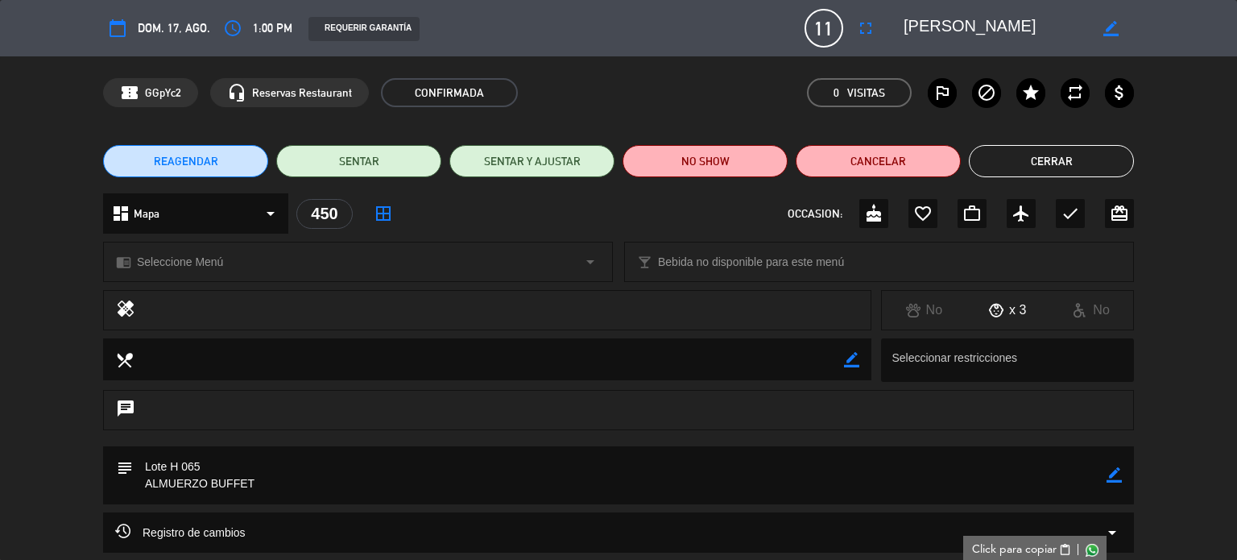
click at [987, 157] on button "Cerrar" at bounding box center [1051, 161] width 165 height 32
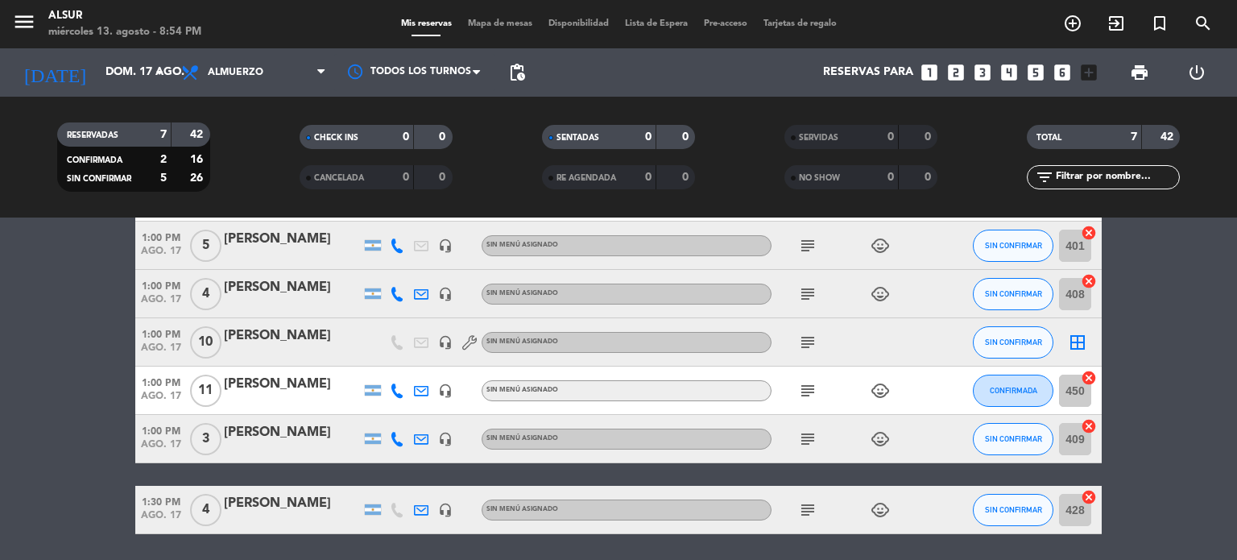
scroll to position [237, 0]
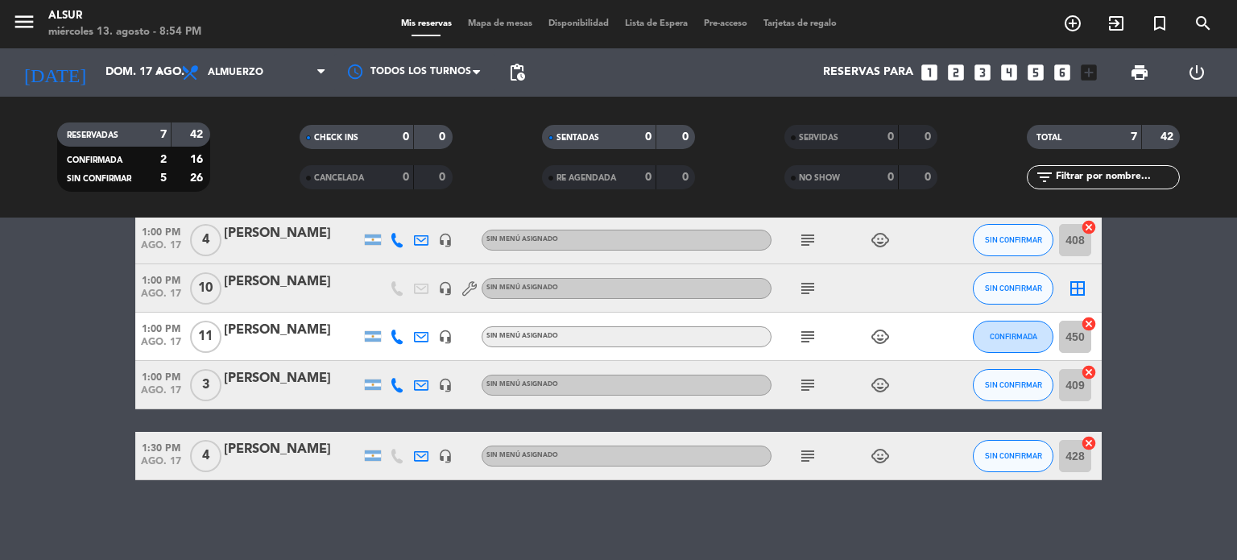
click at [808, 286] on icon "subject" at bounding box center [807, 288] width 19 height 19
click at [306, 281] on div "[PERSON_NAME]" at bounding box center [292, 281] width 137 height 21
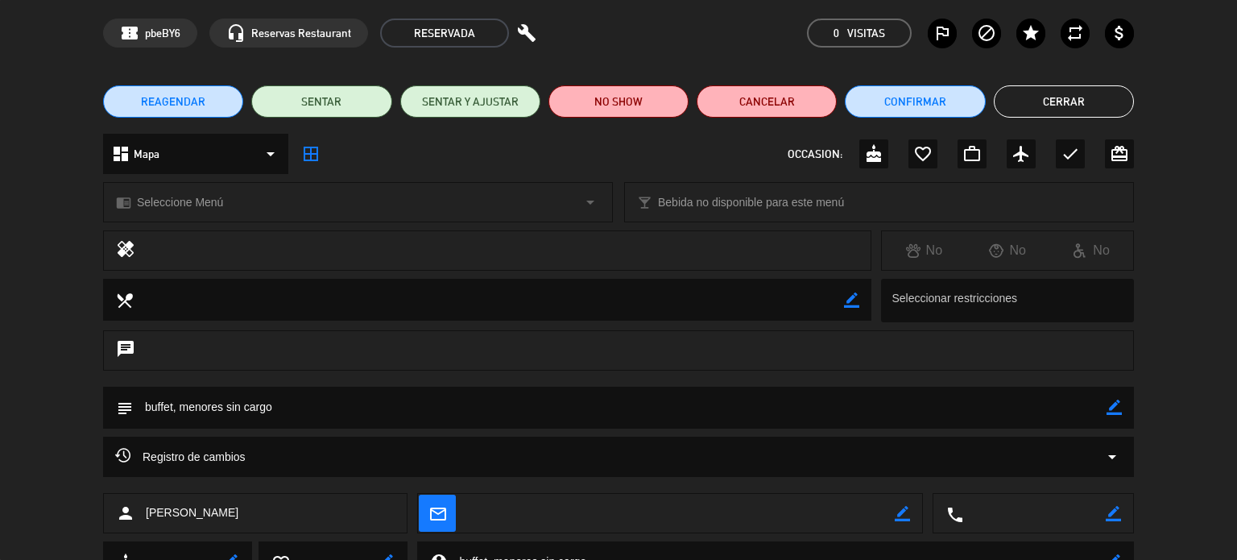
scroll to position [0, 0]
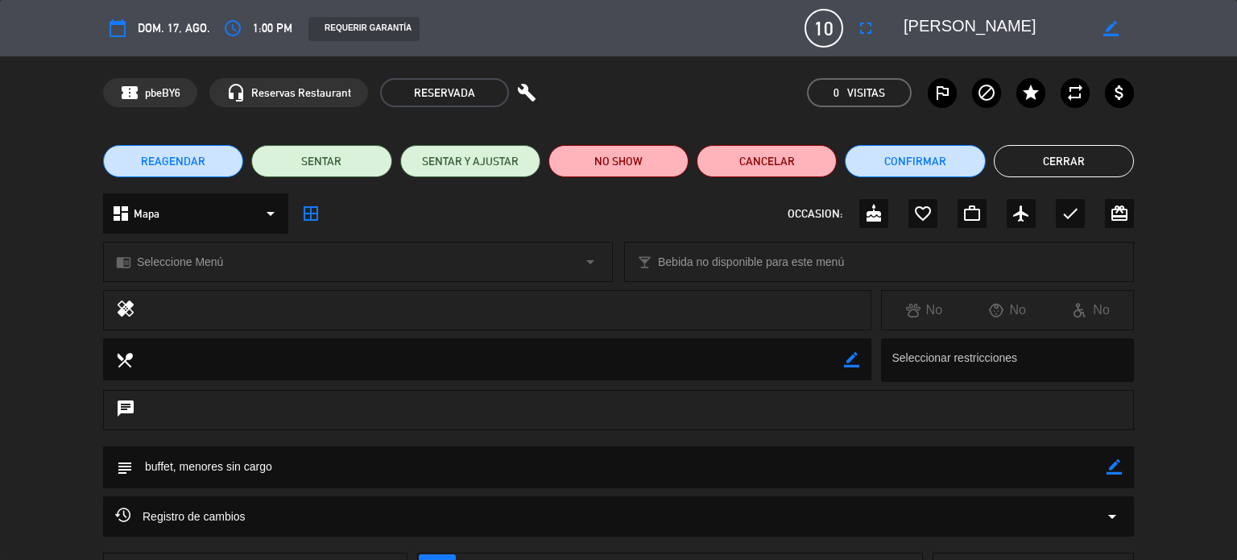
click at [1069, 167] on button "Cerrar" at bounding box center [1064, 161] width 140 height 32
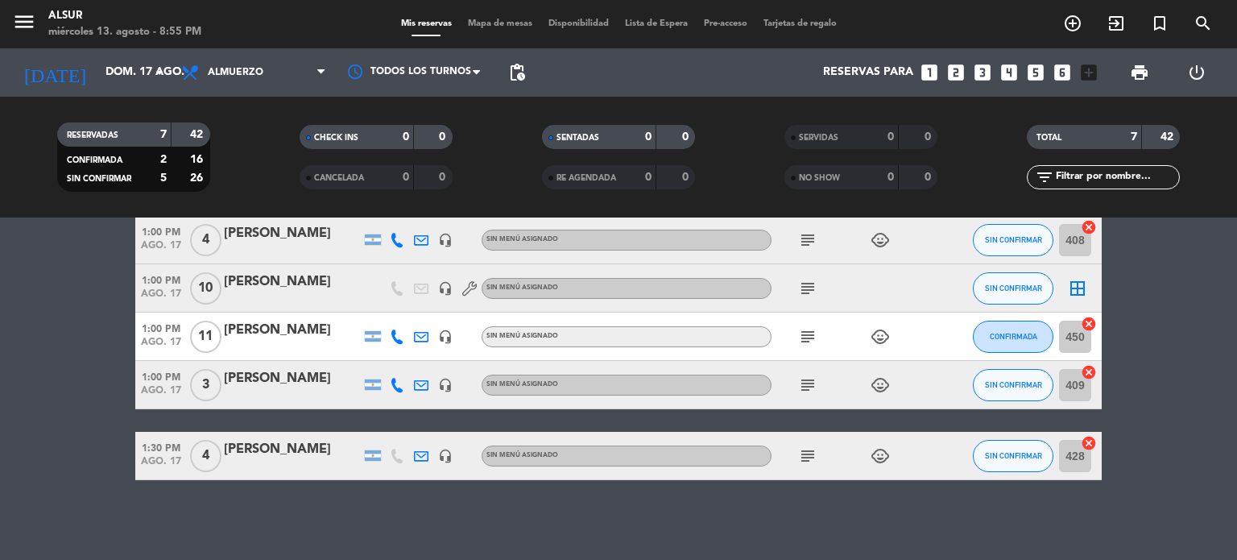
click at [803, 382] on icon "subject" at bounding box center [807, 384] width 19 height 19
click at [230, 382] on div "[PERSON_NAME]" at bounding box center [292, 378] width 137 height 21
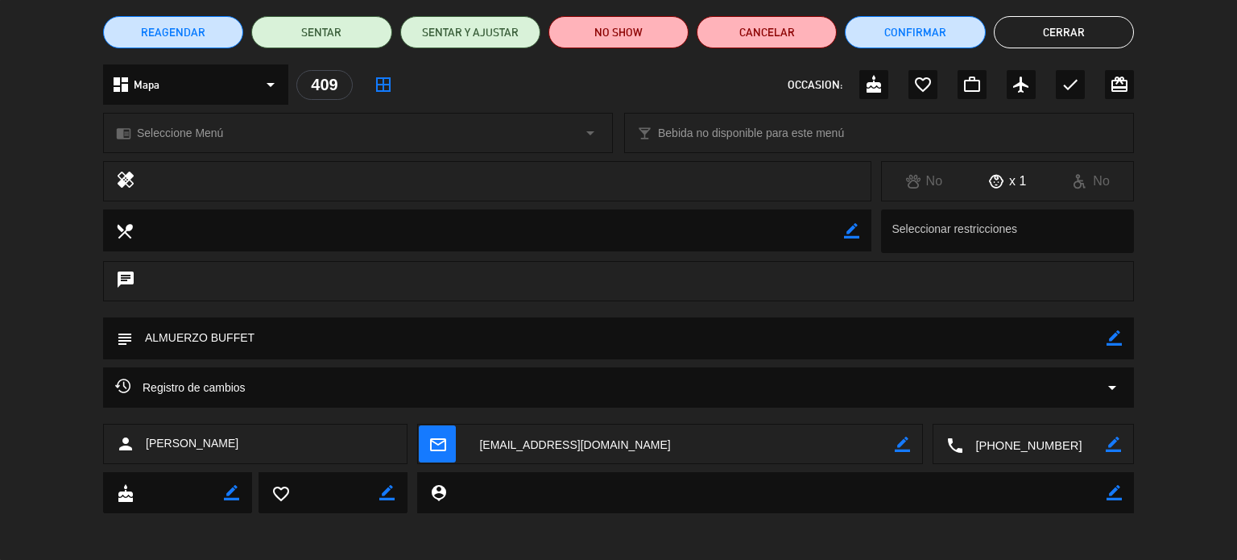
scroll to position [130, 0]
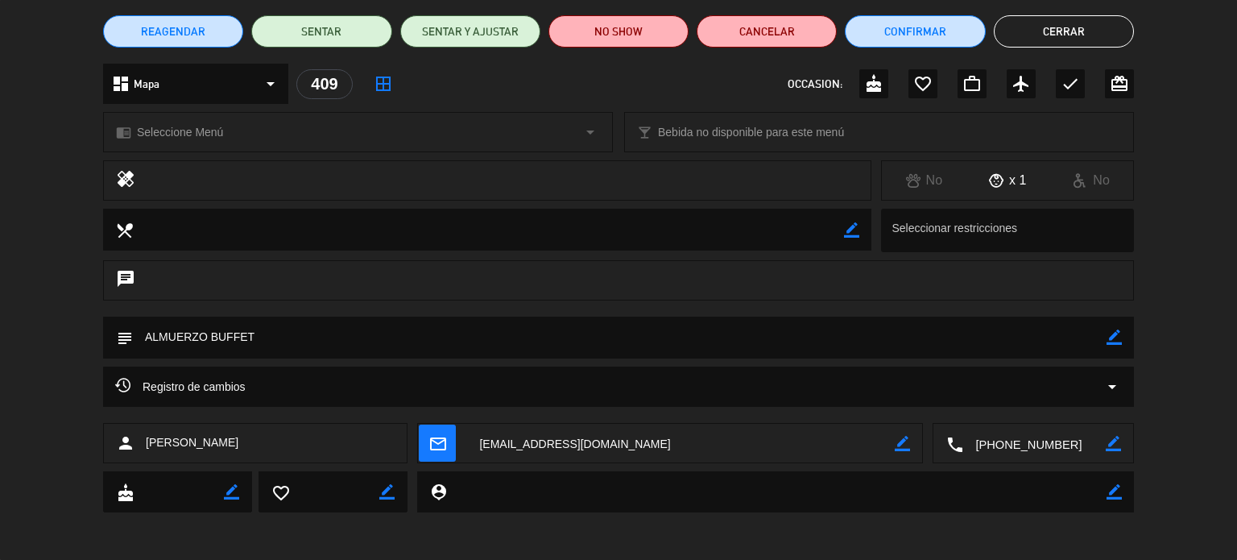
click at [973, 438] on textarea at bounding box center [1034, 444] width 143 height 40
click at [1002, 395] on span "Click para copiar" at bounding box center [1014, 403] width 85 height 17
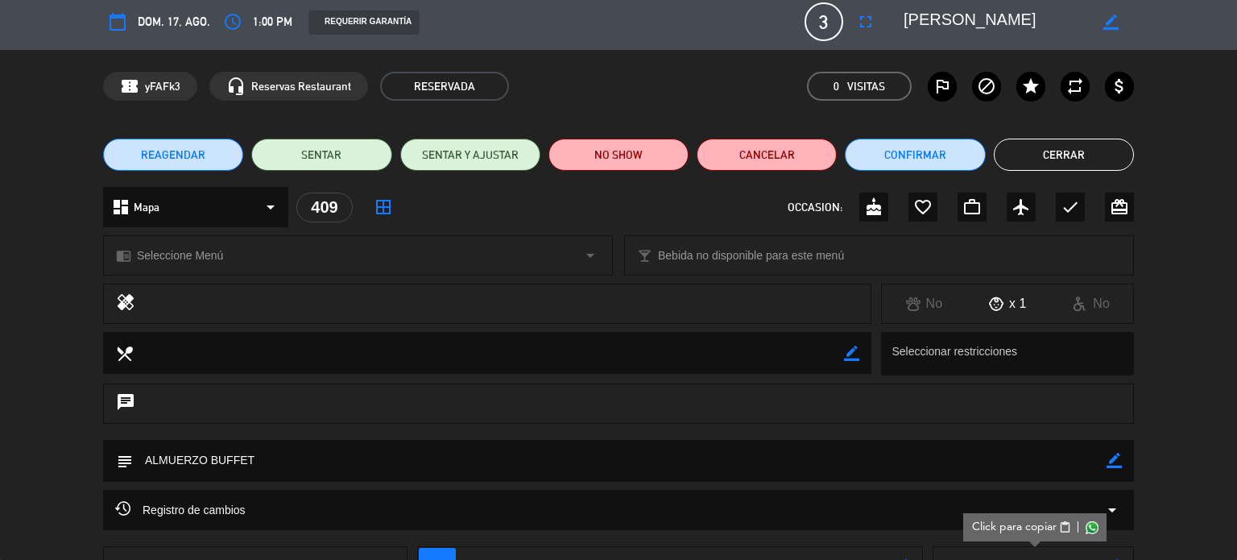
scroll to position [0, 0]
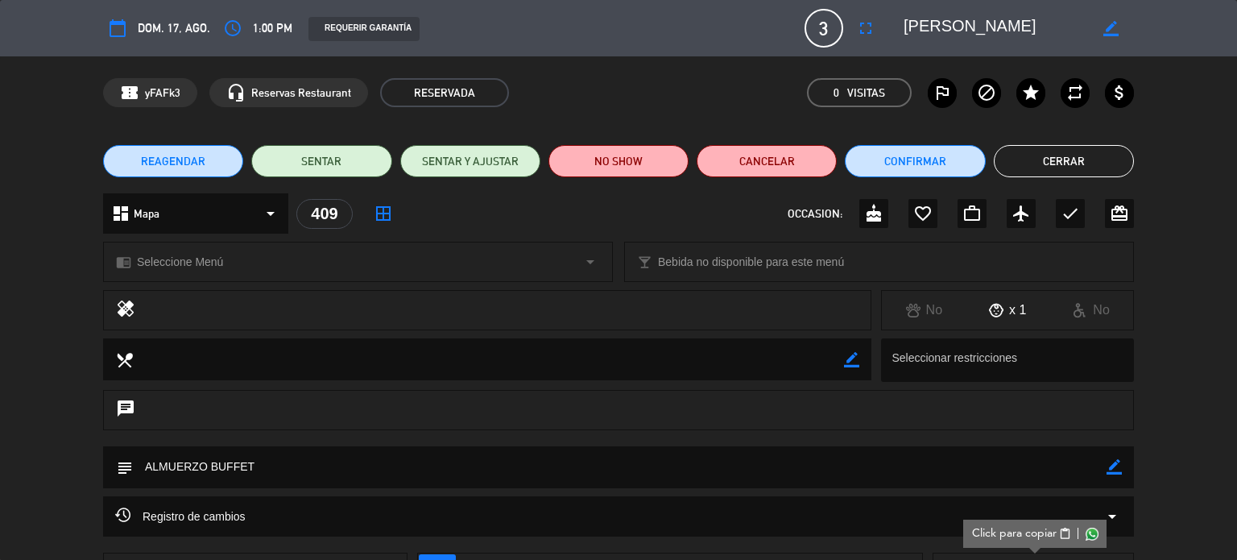
click at [1079, 157] on button "Cerrar" at bounding box center [1064, 161] width 140 height 32
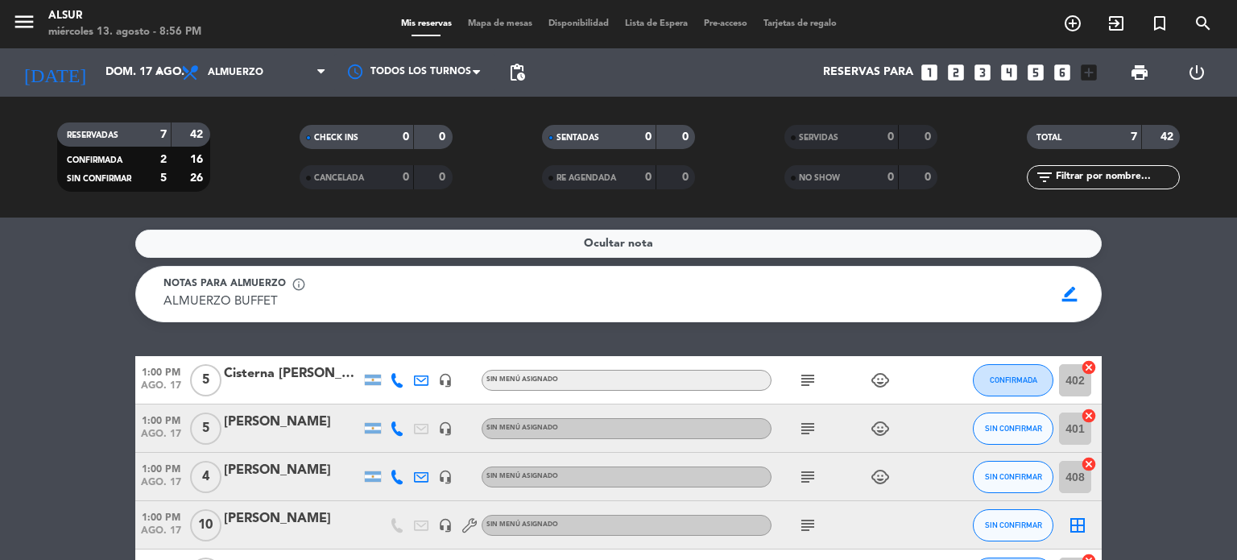
click at [812, 432] on icon "subject" at bounding box center [807, 428] width 19 height 19
click at [312, 425] on div "[PERSON_NAME]" at bounding box center [292, 421] width 137 height 21
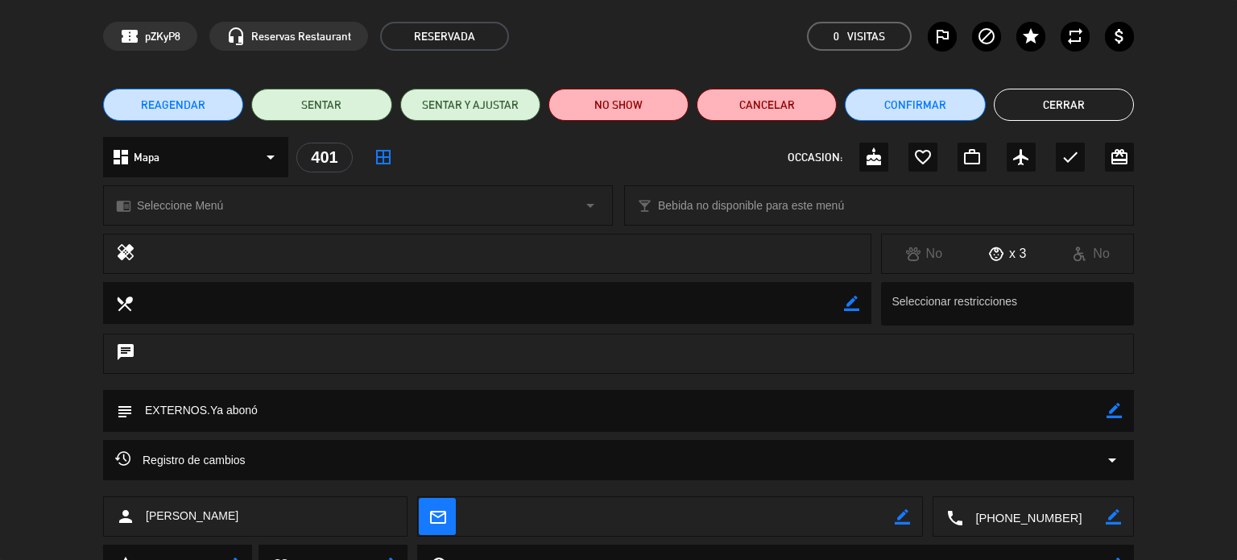
scroll to position [130, 0]
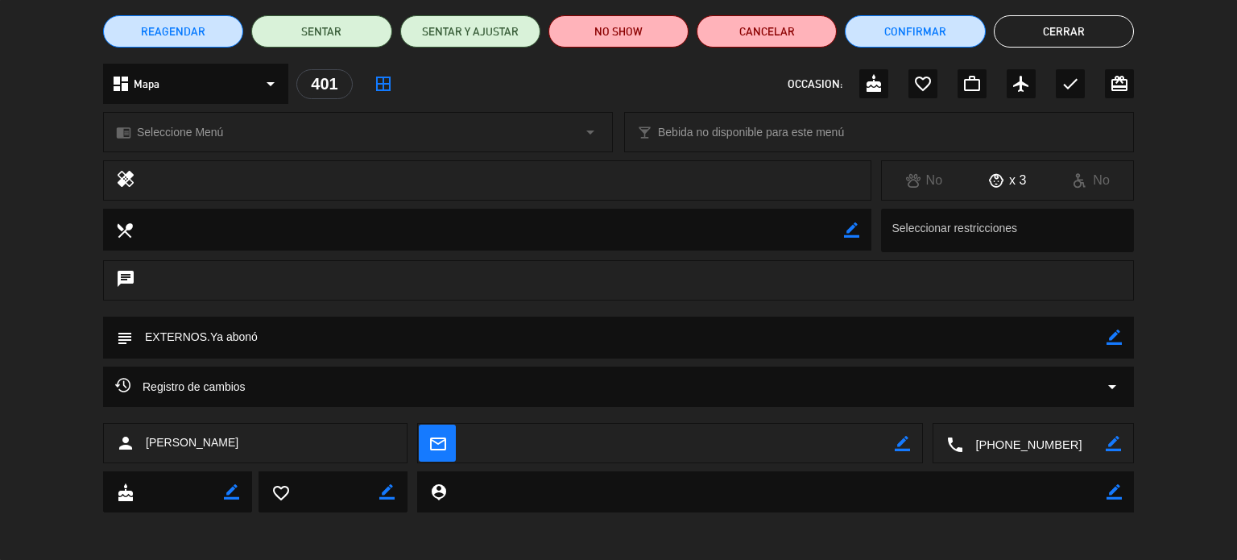
click at [1024, 449] on textarea at bounding box center [1034, 444] width 143 height 40
click at [1001, 410] on span "Click para copiar" at bounding box center [1014, 403] width 85 height 17
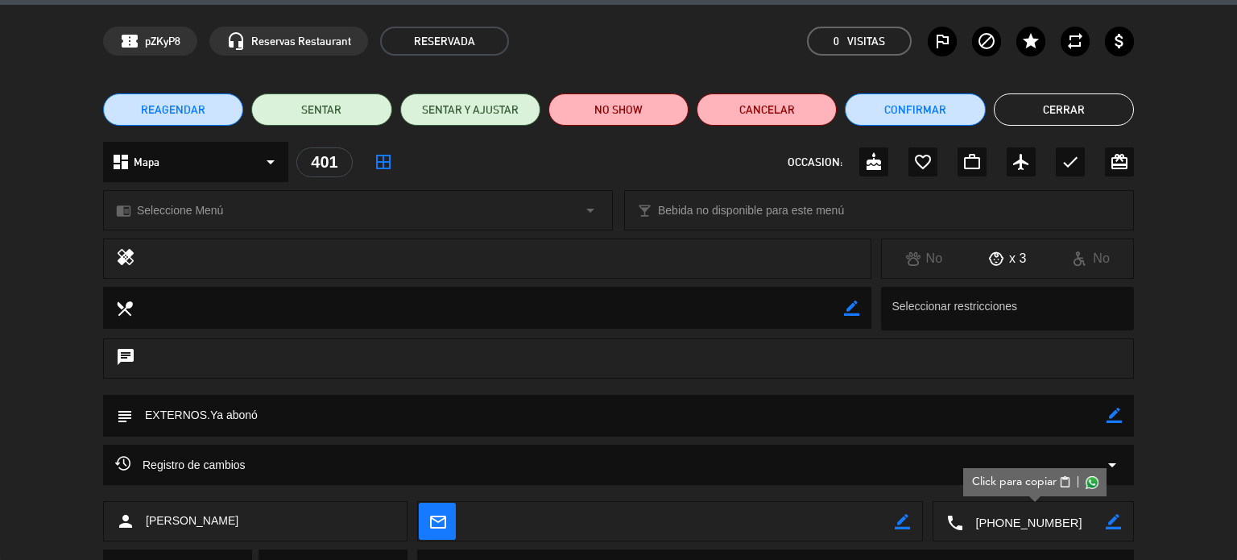
scroll to position [0, 0]
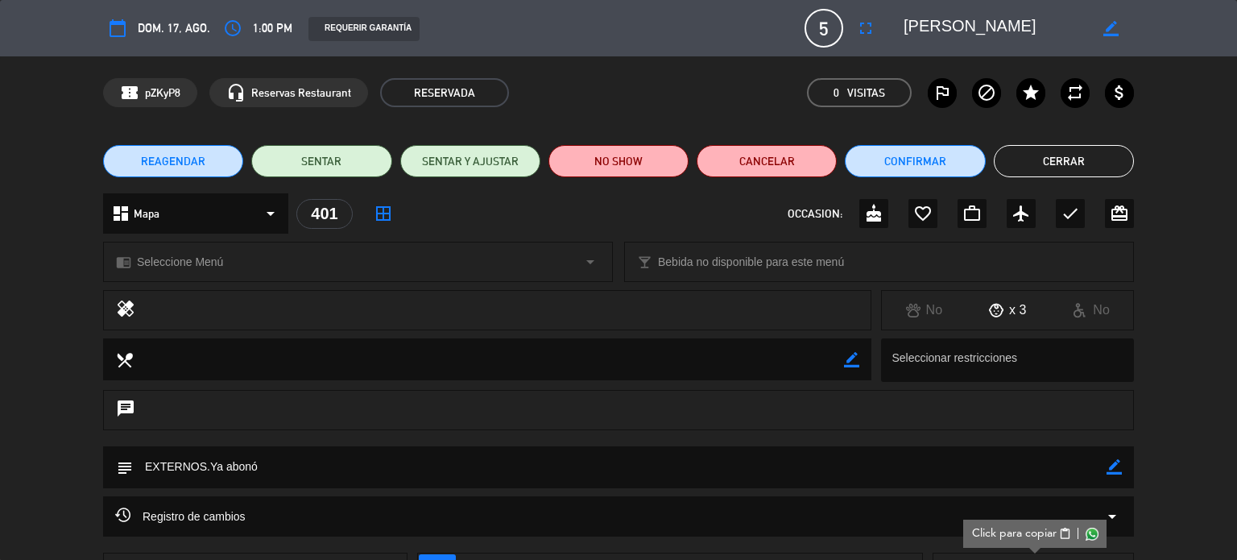
click at [991, 161] on ul "REAGENDAR SENTAR SENTAR Y AJUSTAR NO SHOW Cancelar Confirmar Cerrar" at bounding box center [618, 161] width 1031 height 32
click at [1056, 147] on button "Cerrar" at bounding box center [1064, 161] width 140 height 32
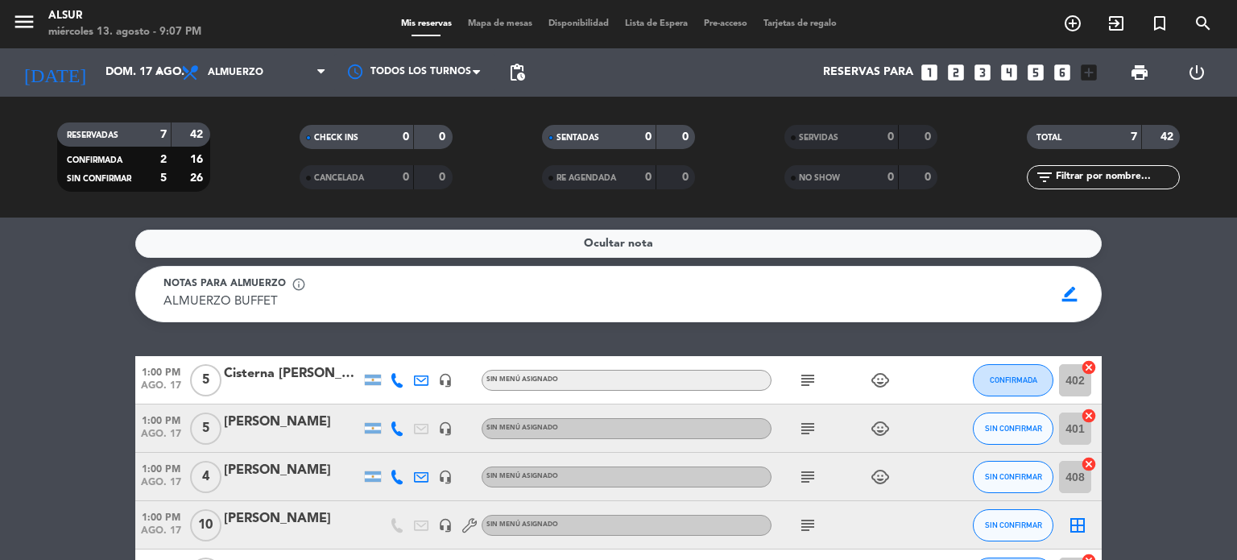
click at [800, 424] on icon "subject" at bounding box center [807, 428] width 19 height 19
click at [805, 388] on icon "subject" at bounding box center [807, 379] width 19 height 19
click at [307, 376] on div "Cisterna [PERSON_NAME]" at bounding box center [292, 373] width 137 height 21
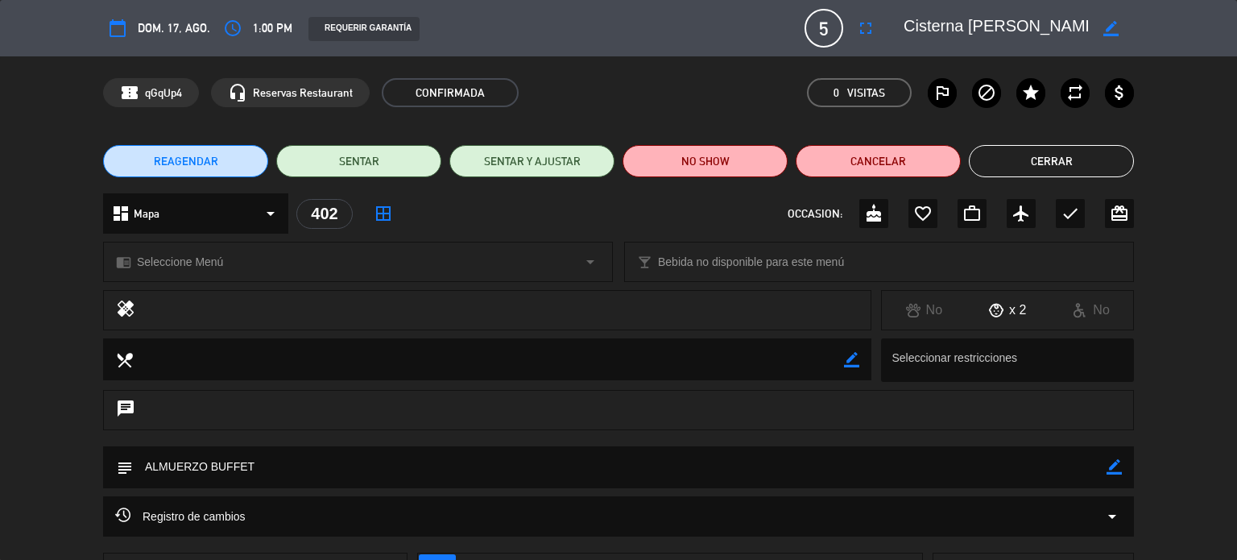
click at [1042, 158] on button "Cerrar" at bounding box center [1051, 161] width 165 height 32
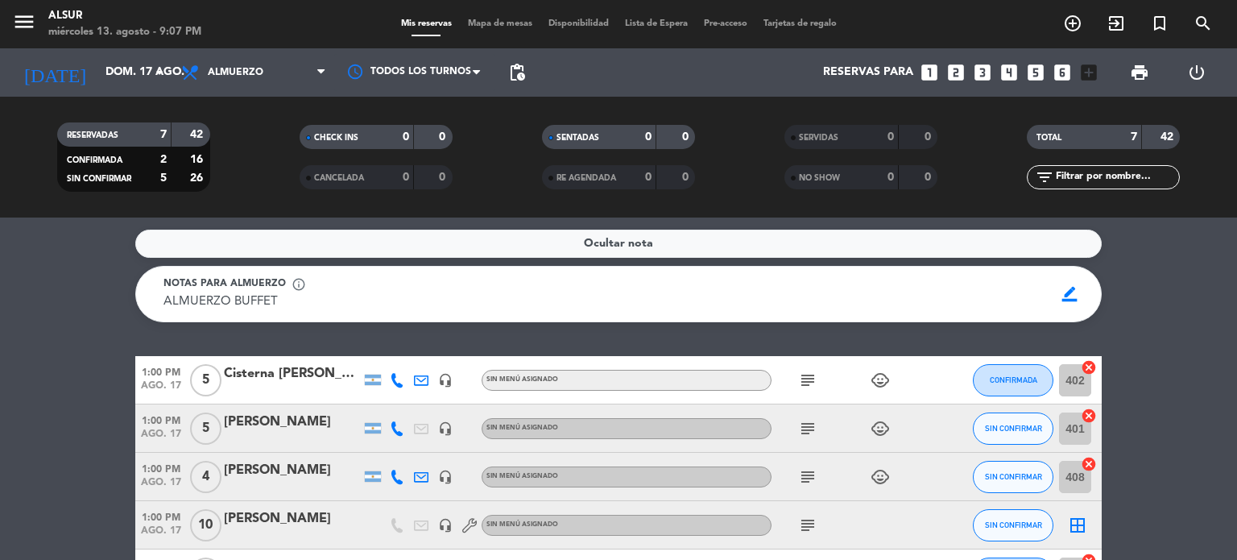
click at [105, 52] on div "[DATE] dom. 17 ago. arrow_drop_down" at bounding box center [92, 72] width 161 height 48
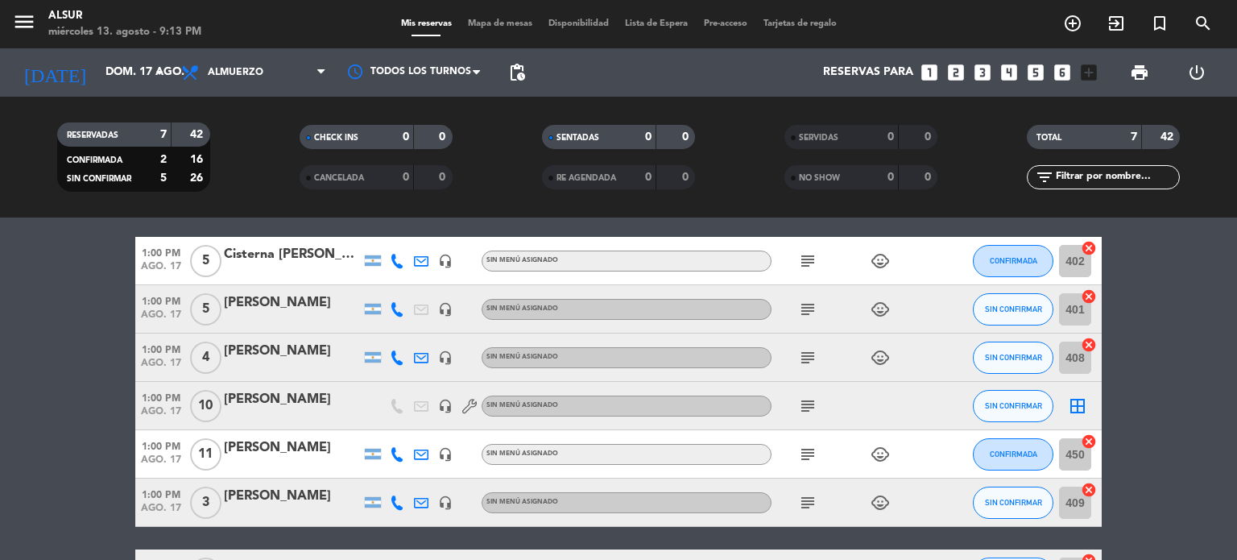
scroll to position [237, 0]
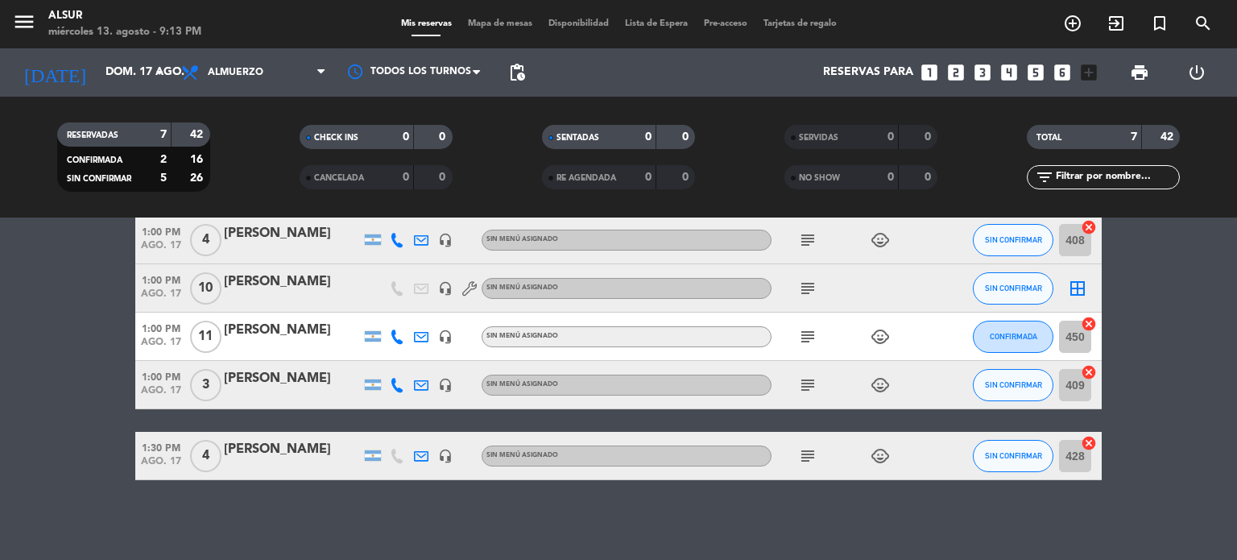
click at [825, 286] on div "subject" at bounding box center [843, 288] width 145 height 48
click at [816, 286] on icon "subject" at bounding box center [807, 288] width 19 height 19
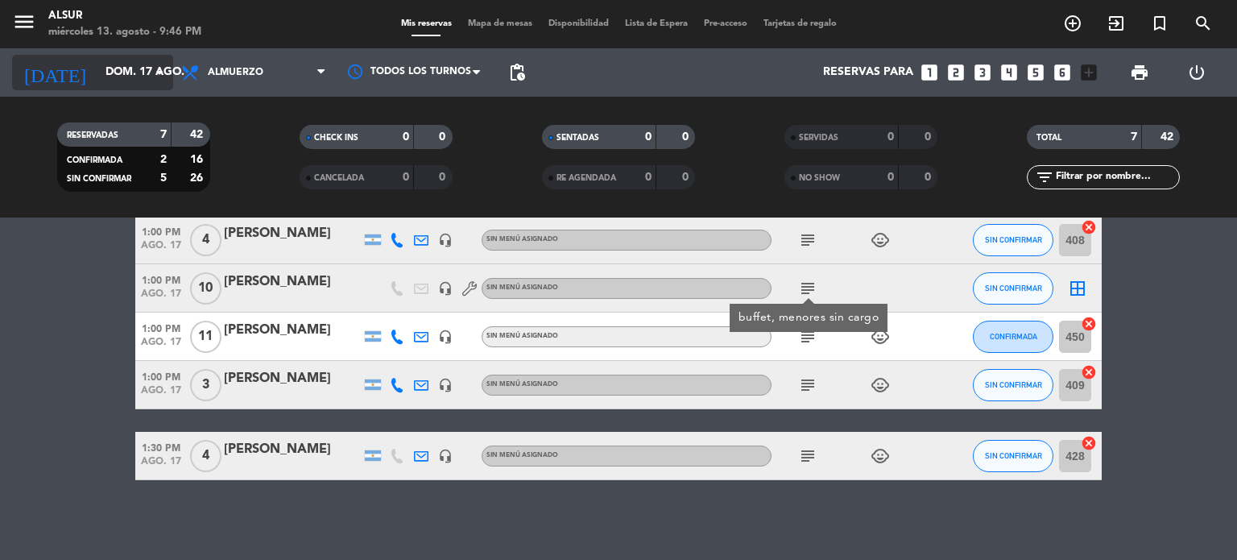
click at [131, 85] on input "dom. 17 ago." at bounding box center [173, 72] width 153 height 29
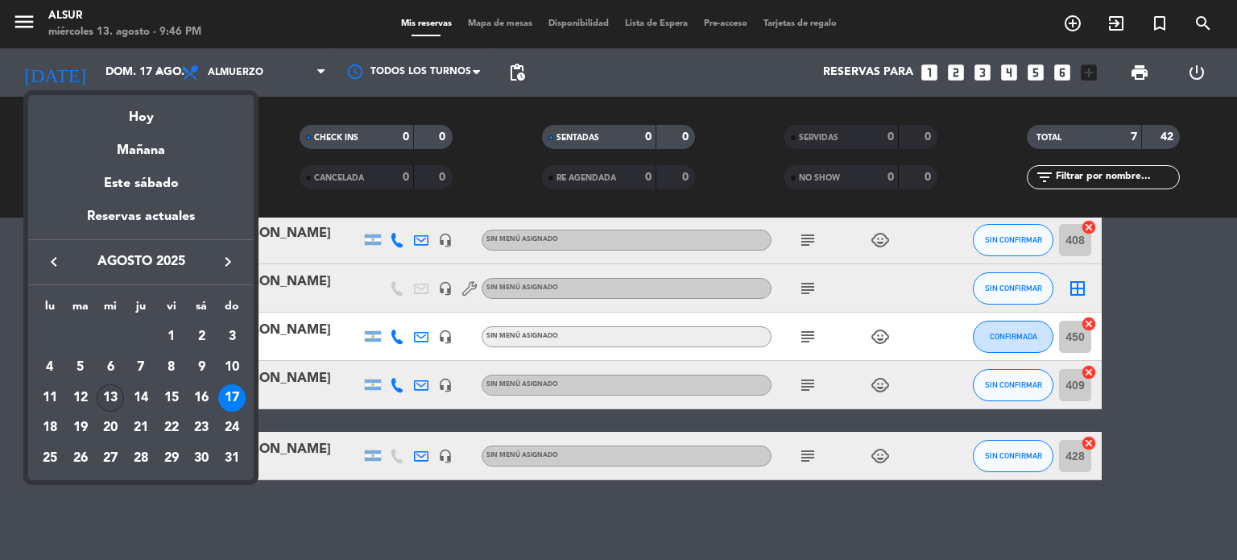
click at [112, 399] on div "13" at bounding box center [110, 397] width 27 height 27
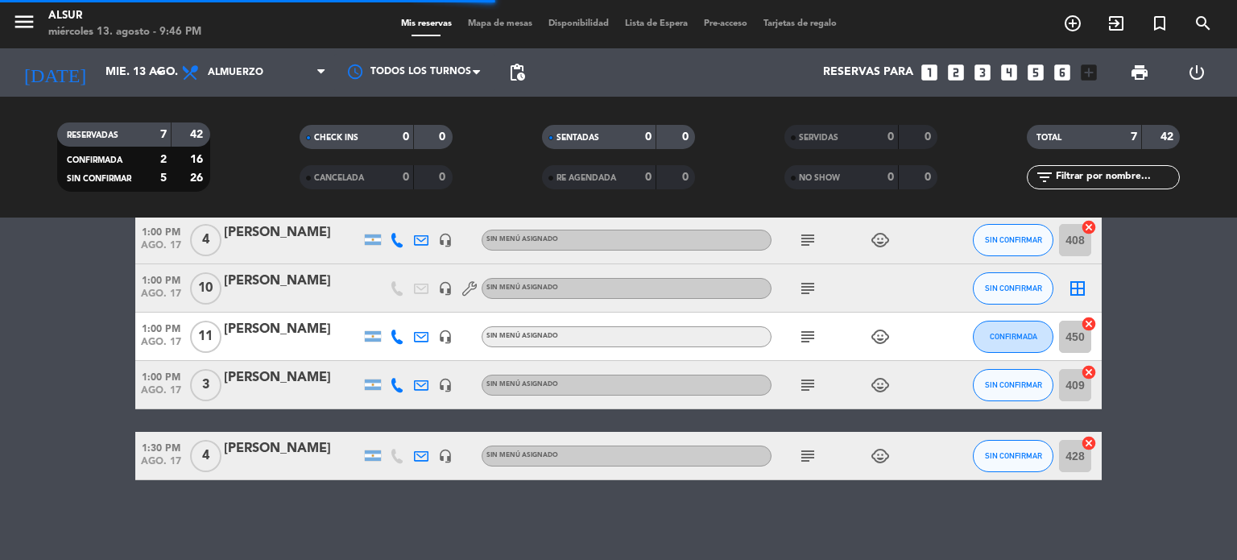
scroll to position [0, 0]
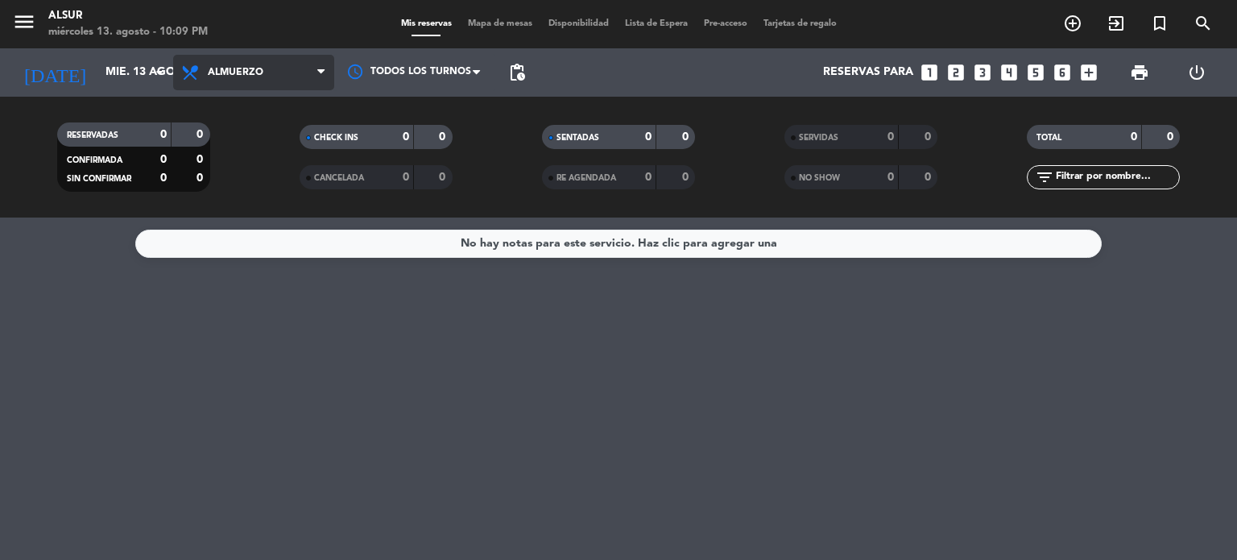
click at [204, 71] on span "Almuerzo" at bounding box center [253, 72] width 161 height 35
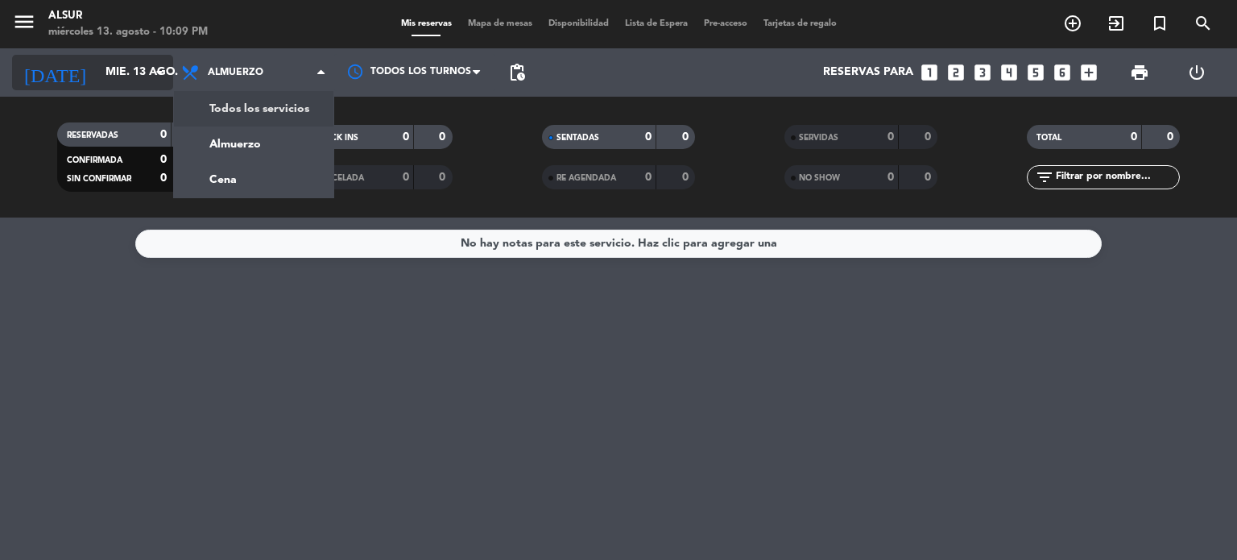
click at [136, 76] on input "mié. 13 ago." at bounding box center [173, 72] width 153 height 29
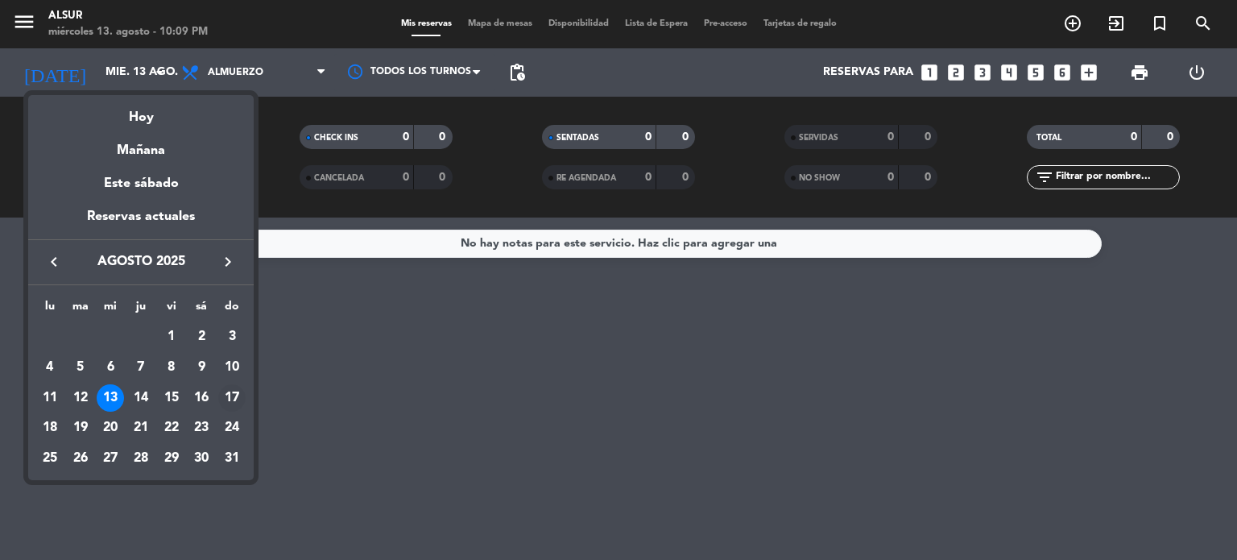
click at [238, 394] on div "17" at bounding box center [231, 397] width 27 height 27
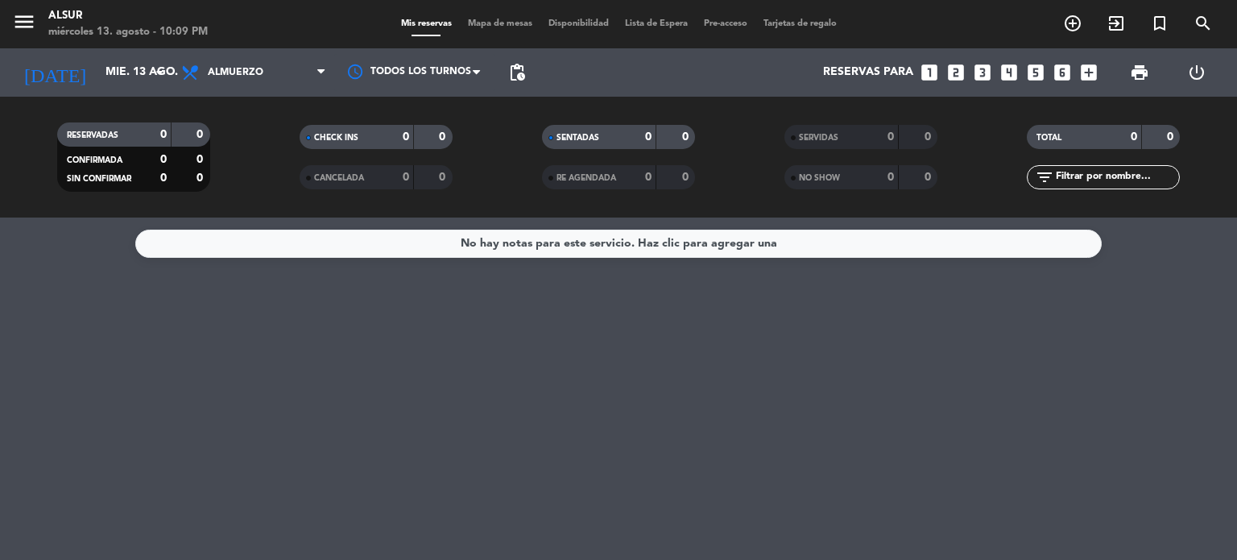
type input "dom. 17 ago."
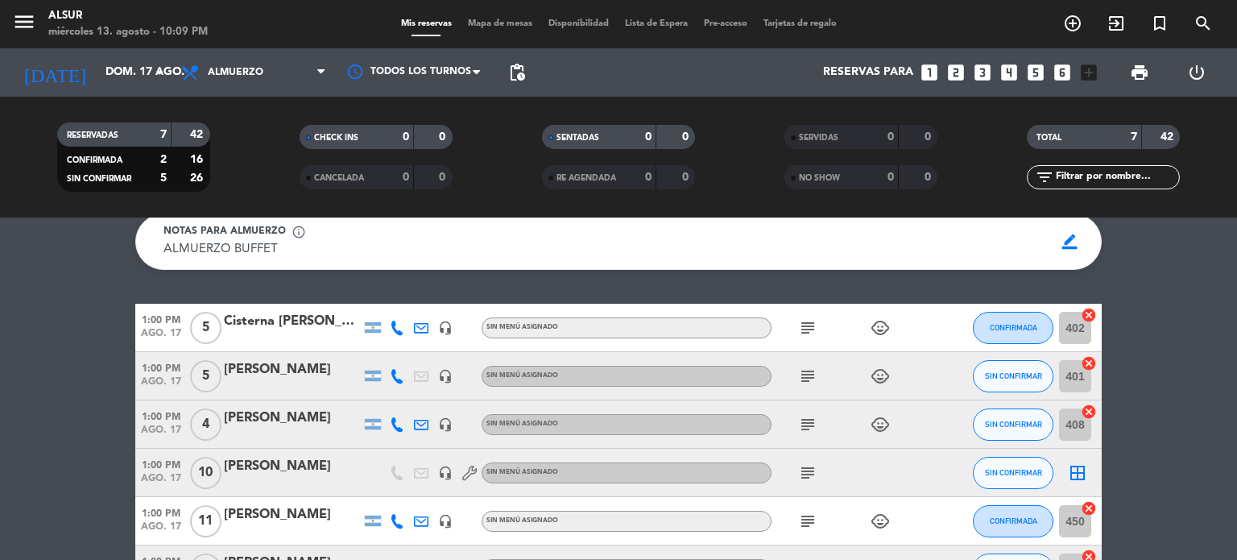
scroll to position [81, 0]
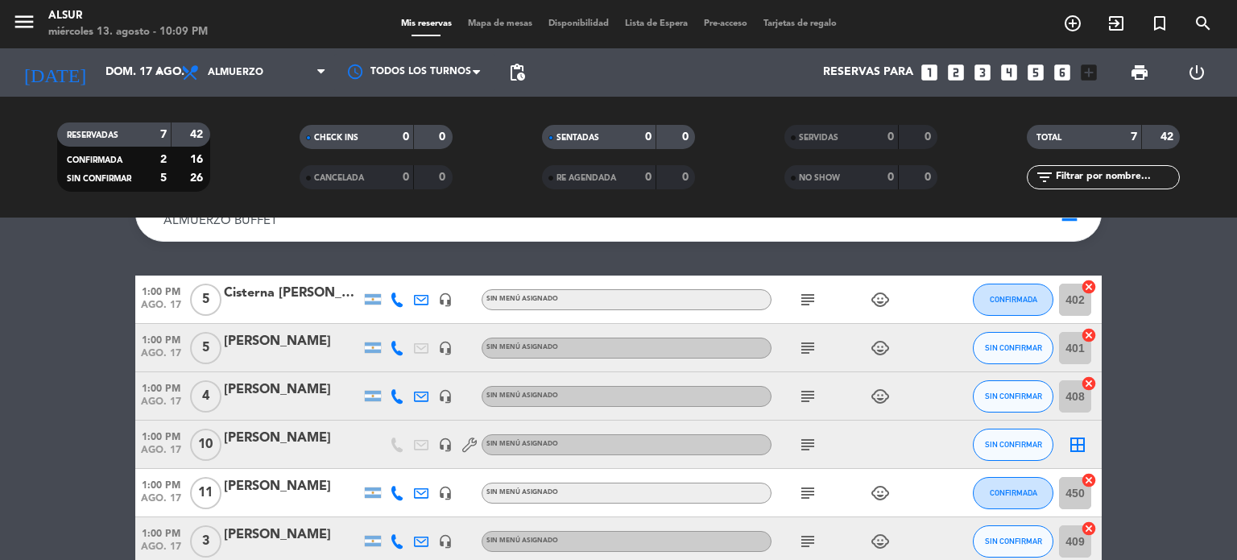
click at [808, 345] on icon "subject" at bounding box center [807, 347] width 19 height 19
click at [279, 347] on div "[PERSON_NAME]" at bounding box center [292, 341] width 137 height 21
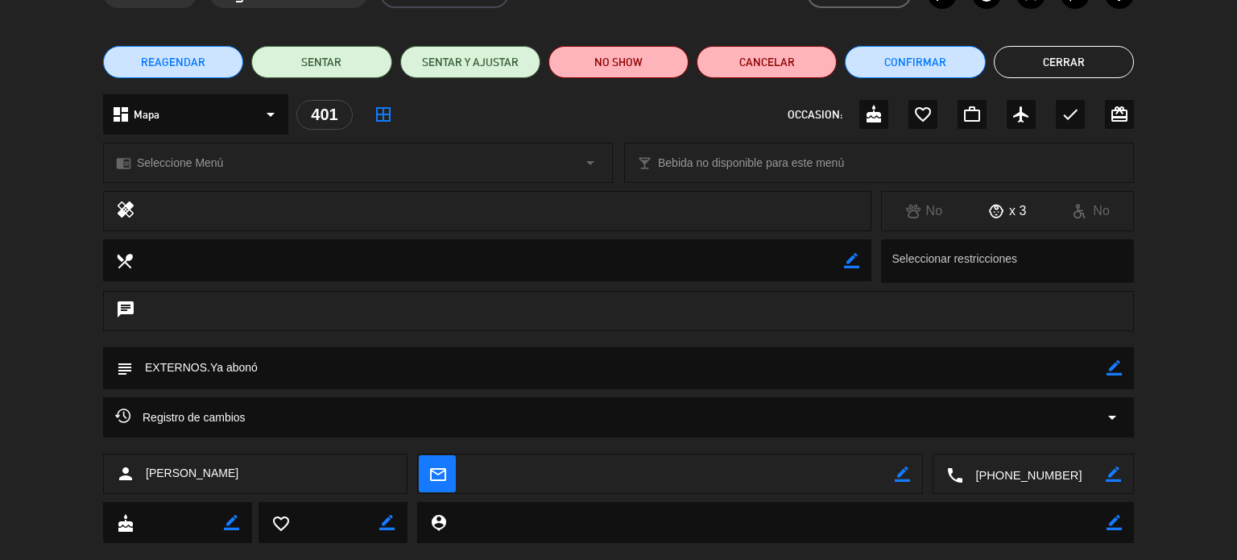
scroll to position [130, 0]
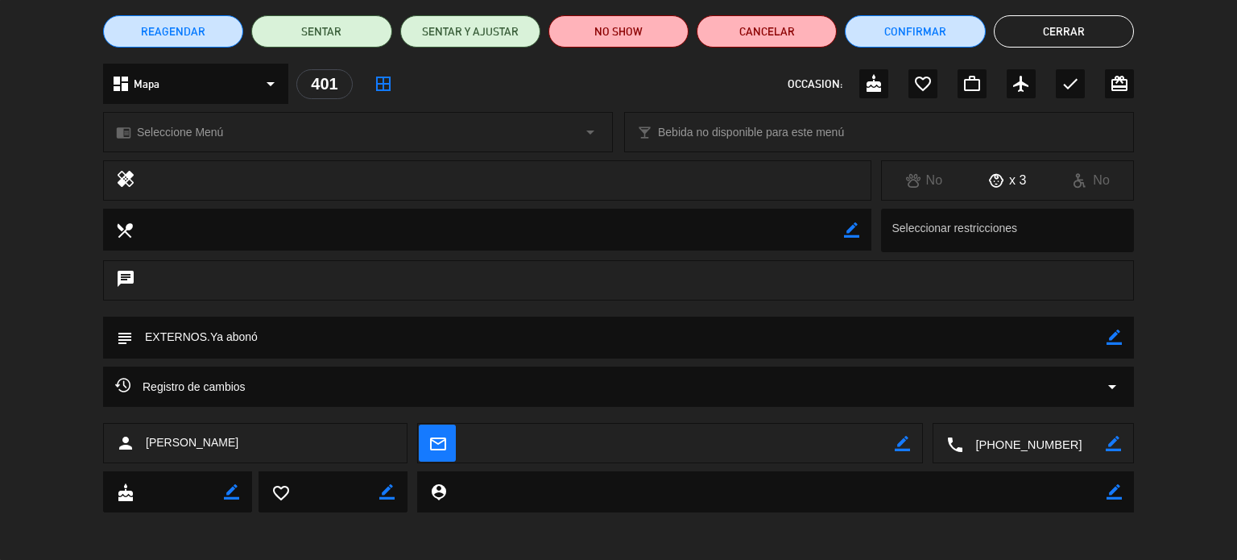
click at [1050, 450] on textarea at bounding box center [1034, 444] width 143 height 40
click at [1038, 408] on span "Click para copiar" at bounding box center [1014, 403] width 85 height 17
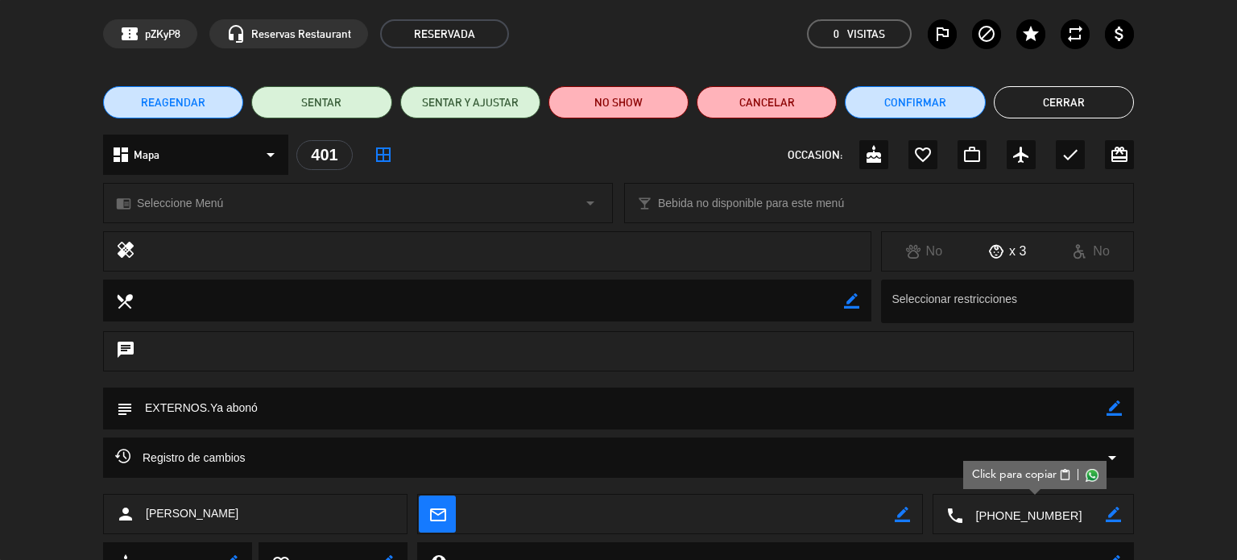
scroll to position [0, 0]
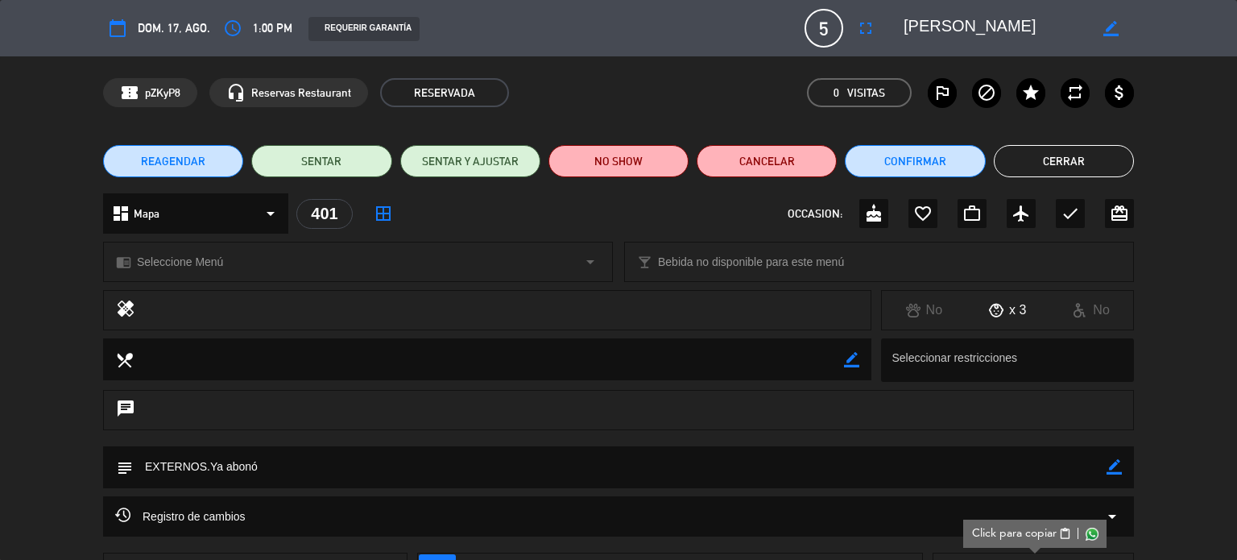
drag, startPoint x: 899, startPoint y: 19, endPoint x: 1034, endPoint y: 23, distance: 134.5
click at [1034, 23] on div "border_color" at bounding box center [1013, 28] width 242 height 29
click at [1034, 23] on textarea at bounding box center [995, 28] width 184 height 29
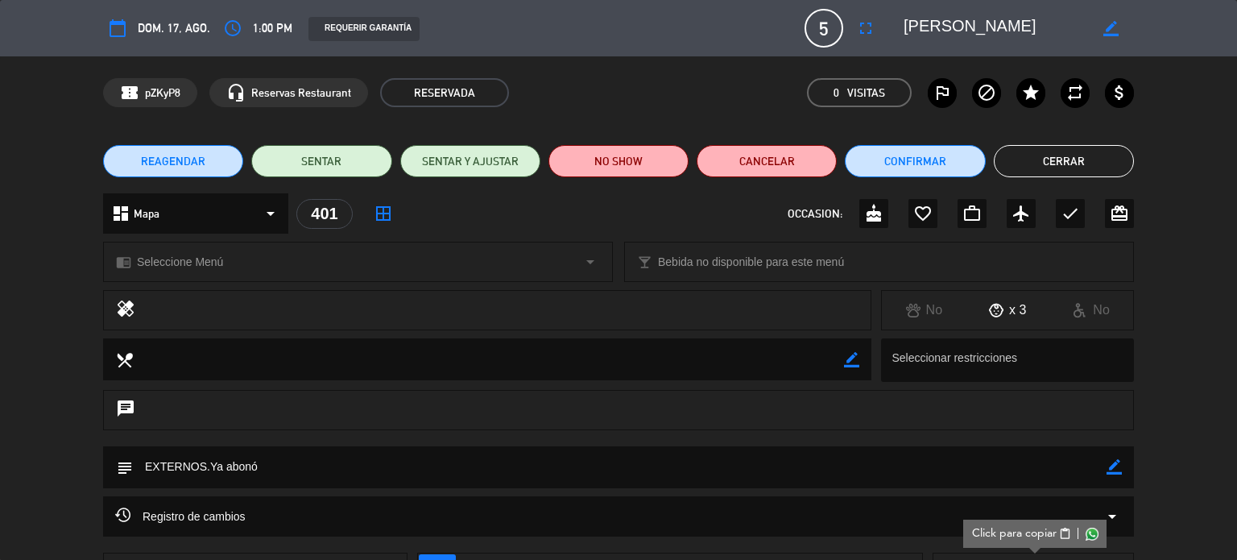
click at [1034, 23] on textarea at bounding box center [995, 28] width 184 height 29
click at [1040, 163] on button "Cerrar" at bounding box center [1064, 161] width 140 height 32
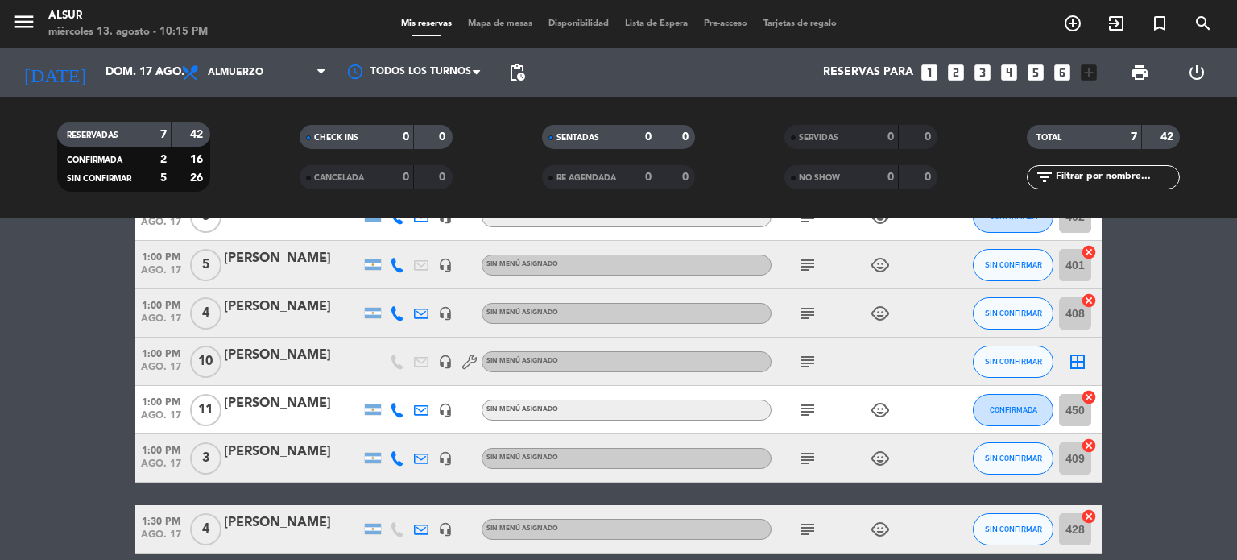
click at [868, 267] on span "child_care" at bounding box center [880, 264] width 24 height 19
click at [870, 264] on icon "child_care" at bounding box center [879, 264] width 19 height 19
click at [316, 260] on div "[PERSON_NAME]" at bounding box center [292, 258] width 137 height 21
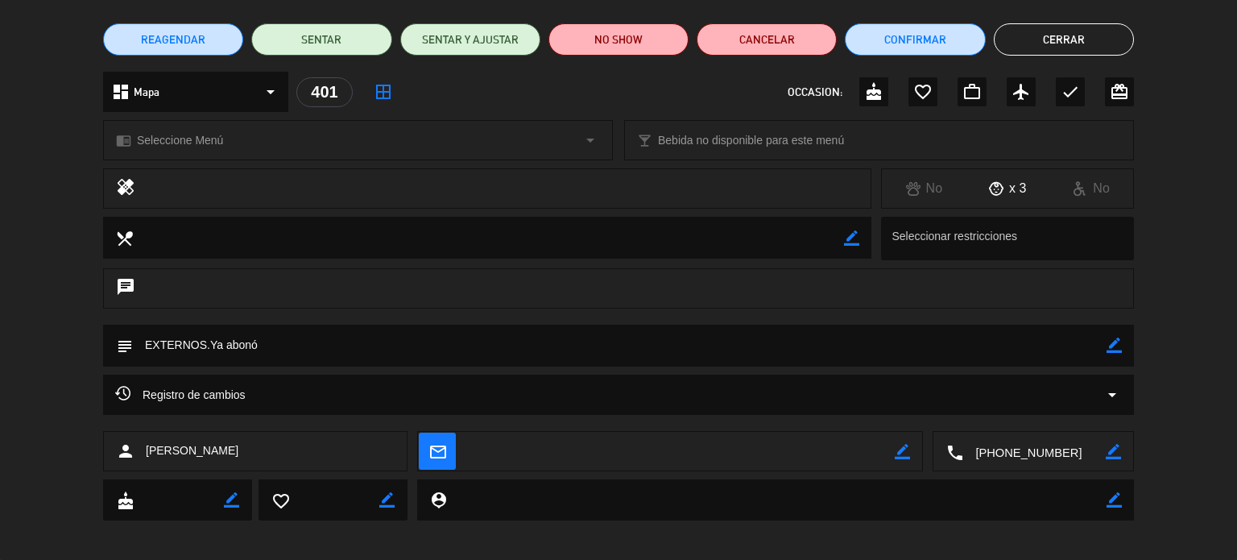
scroll to position [130, 0]
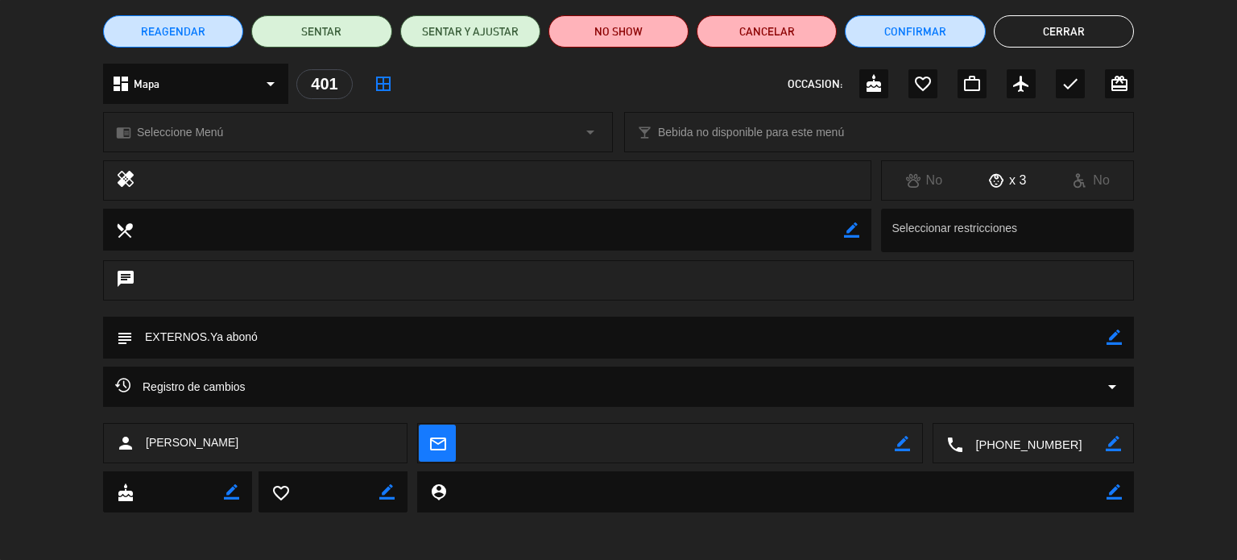
click at [974, 440] on textarea at bounding box center [1034, 444] width 143 height 40
click at [1001, 411] on span "Click para copiar" at bounding box center [1014, 403] width 85 height 17
